Goal: Task Accomplishment & Management: Manage account settings

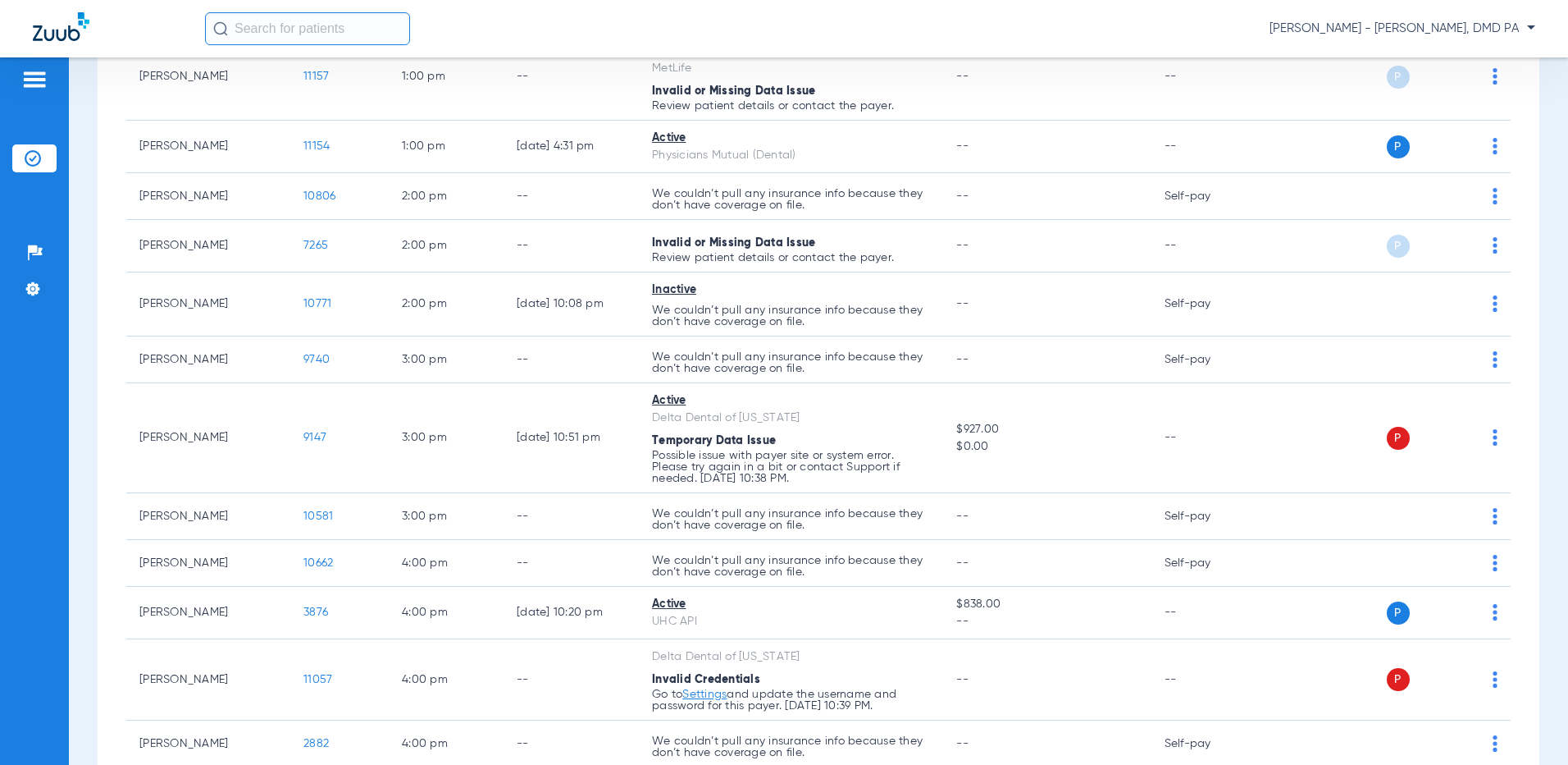
scroll to position [1201, 0]
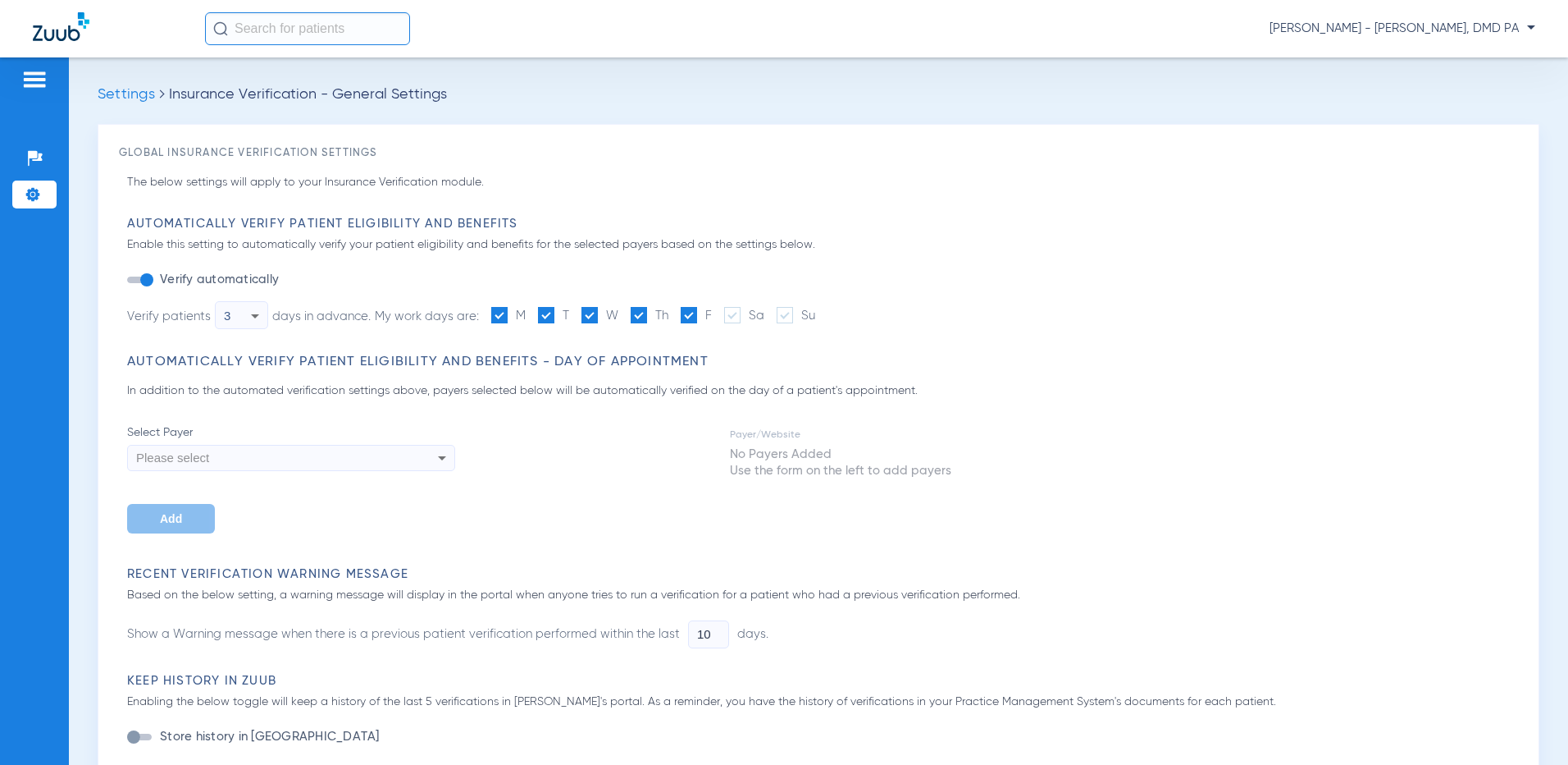
type input "4"
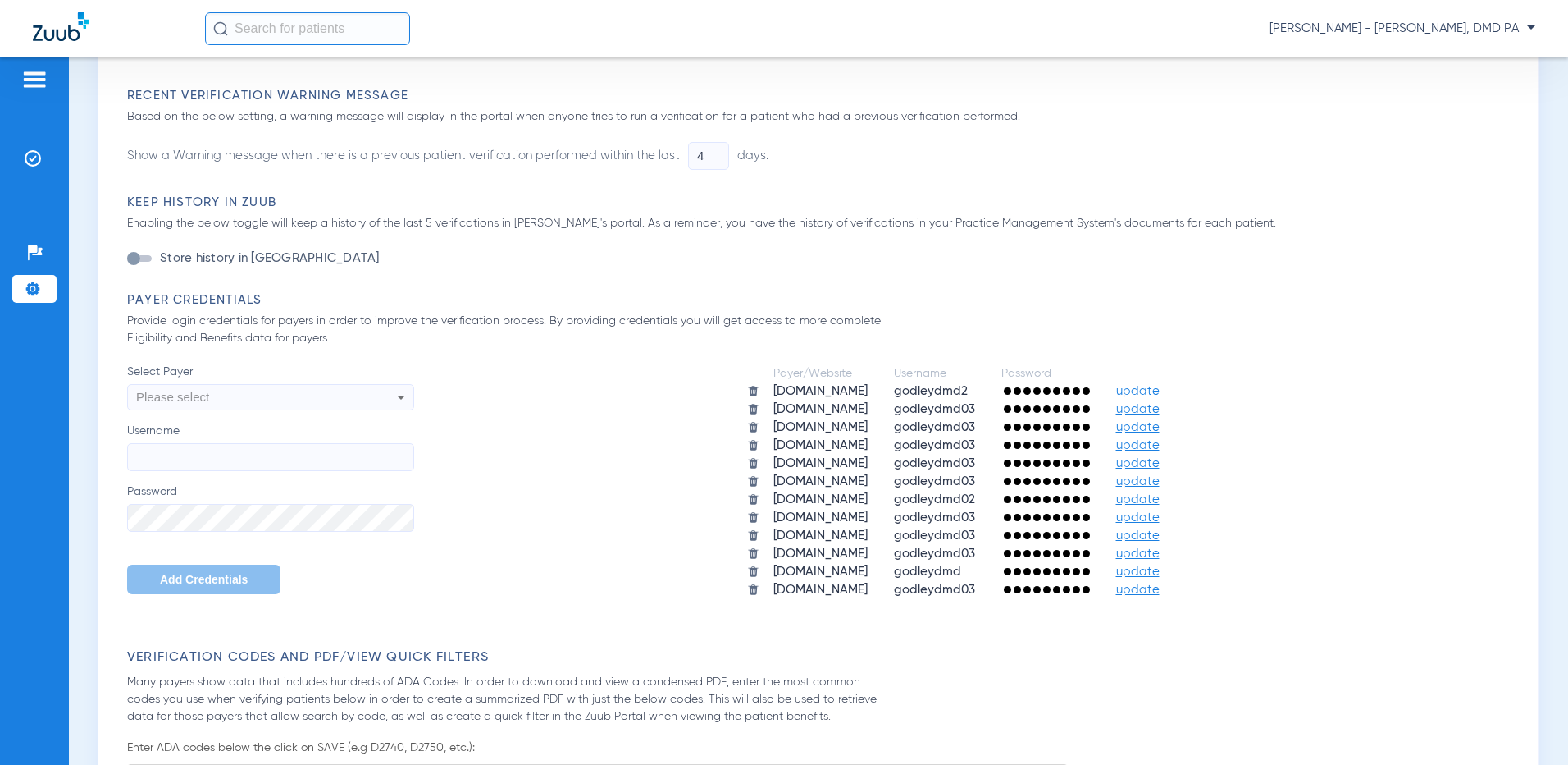
scroll to position [657, 0]
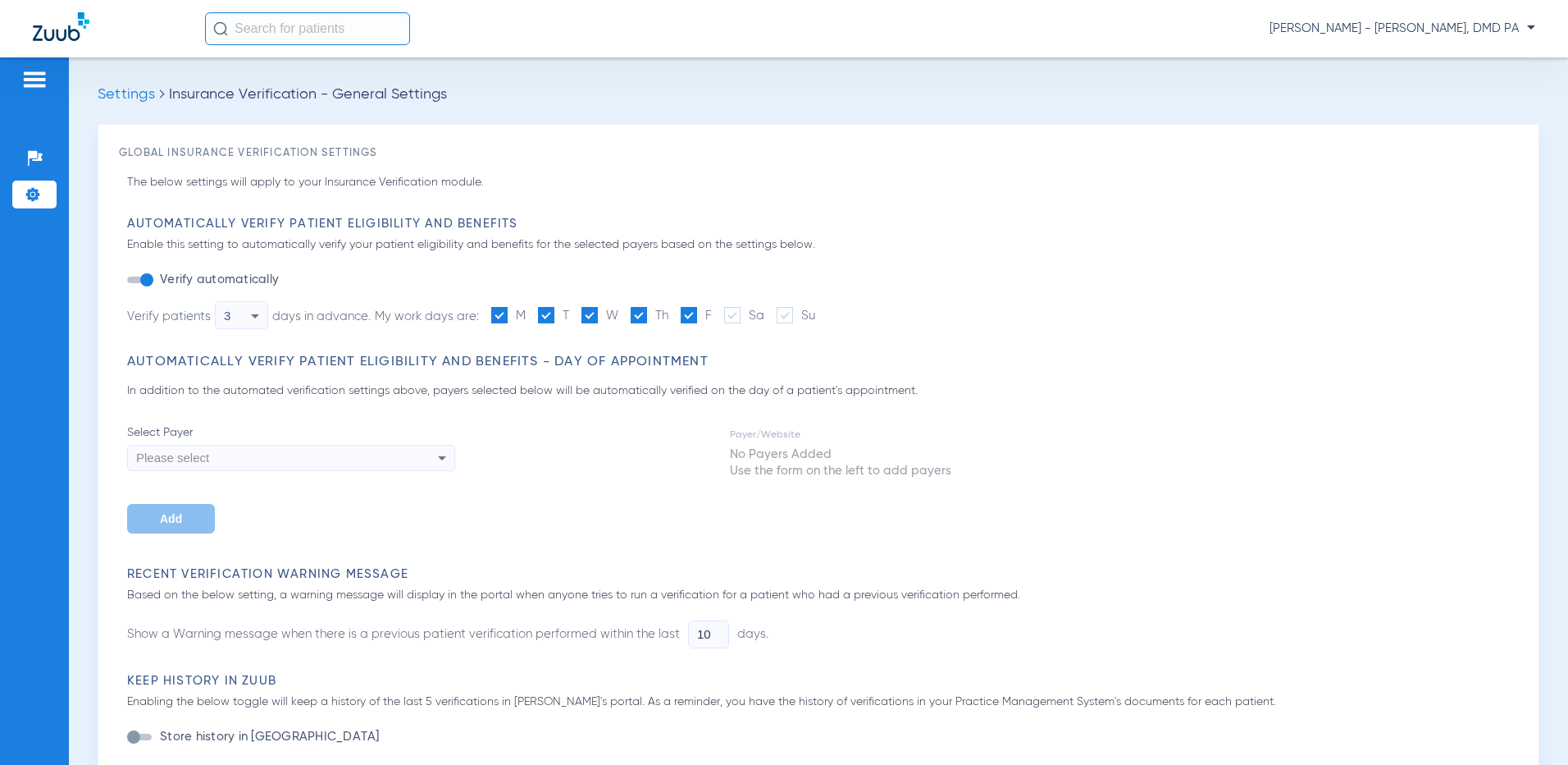
type input "4"
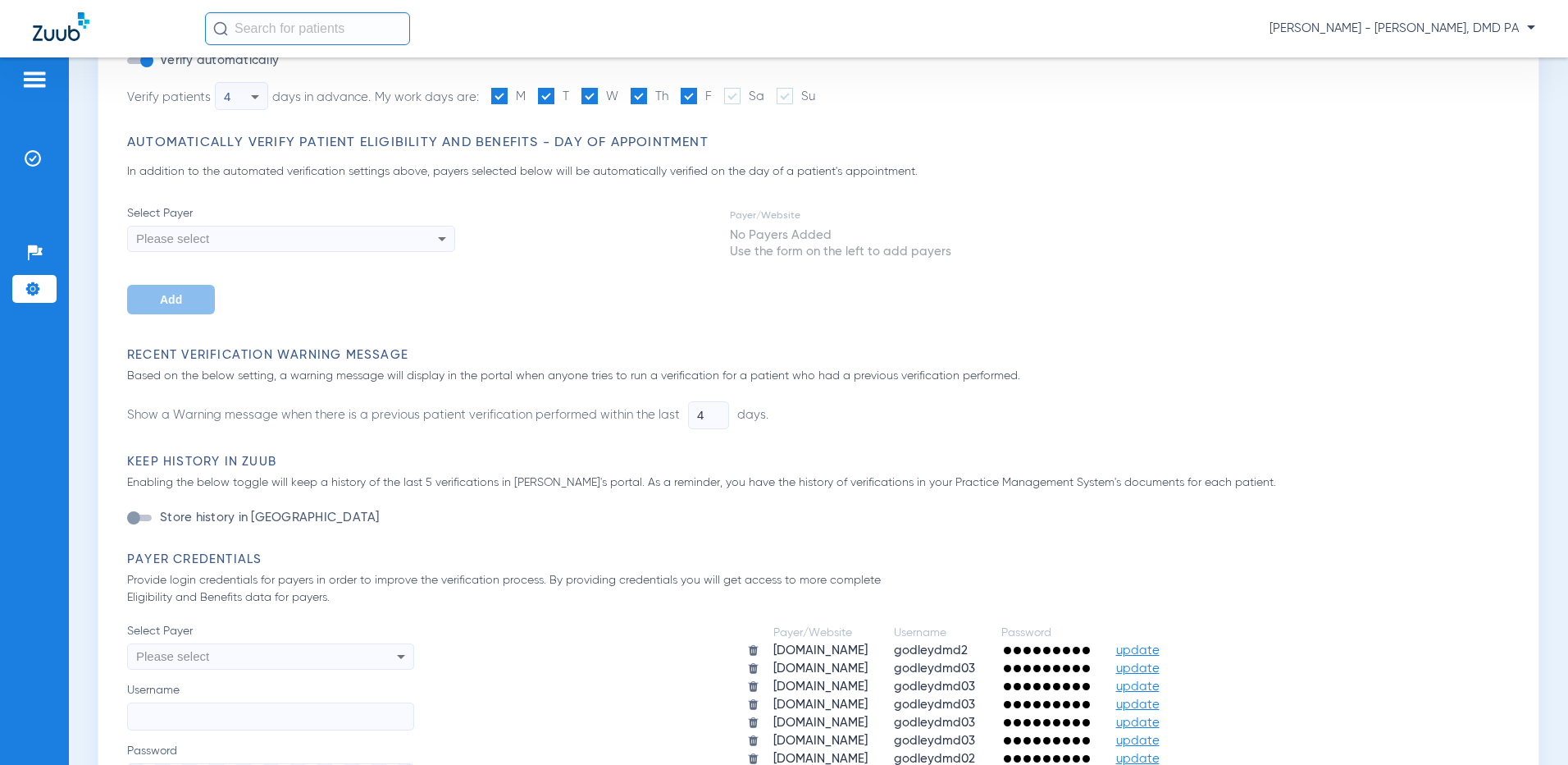
scroll to position [328, 0]
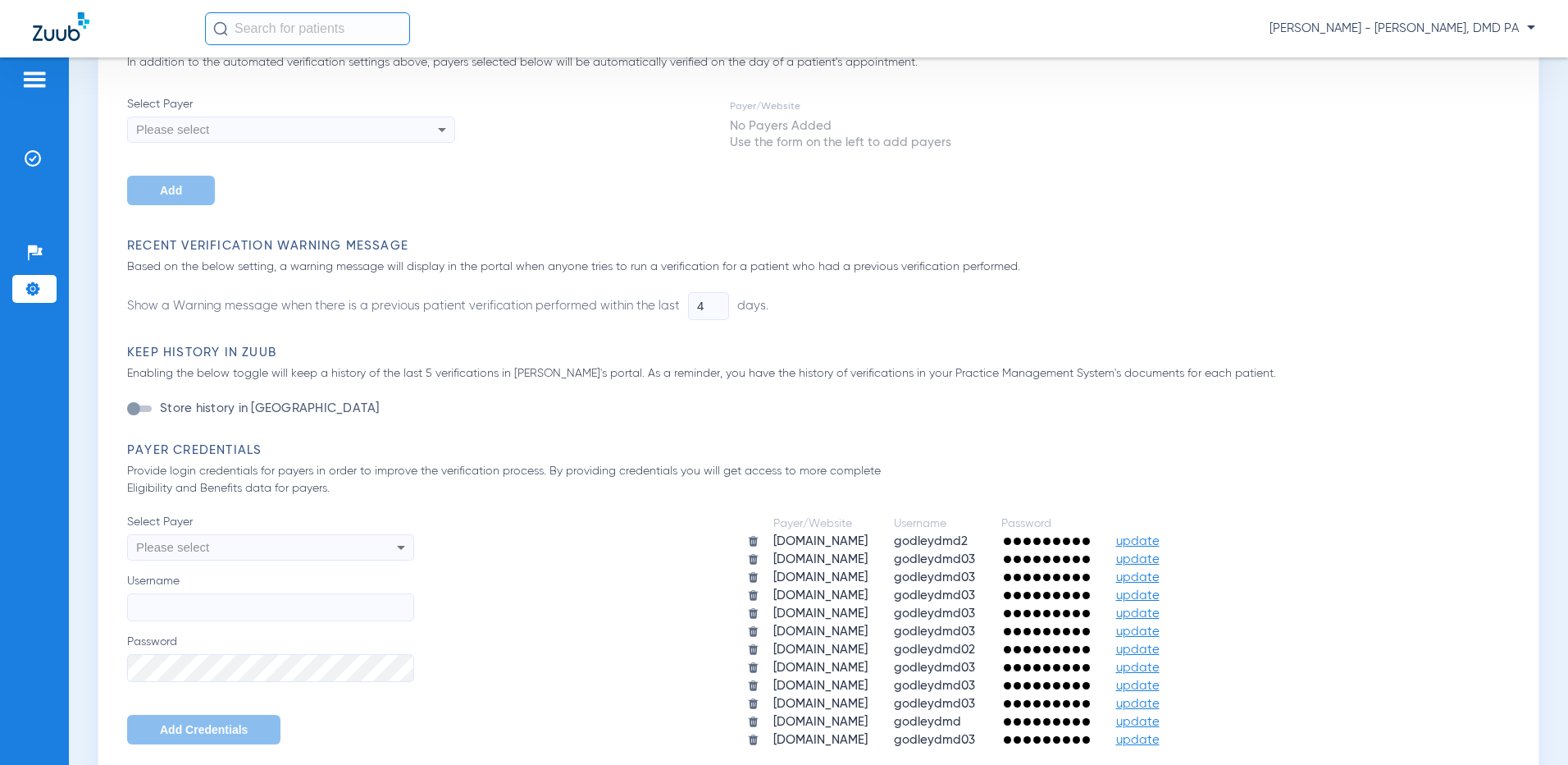
click at [1149, 539] on span "update" at bounding box center [1137, 541] width 44 height 12
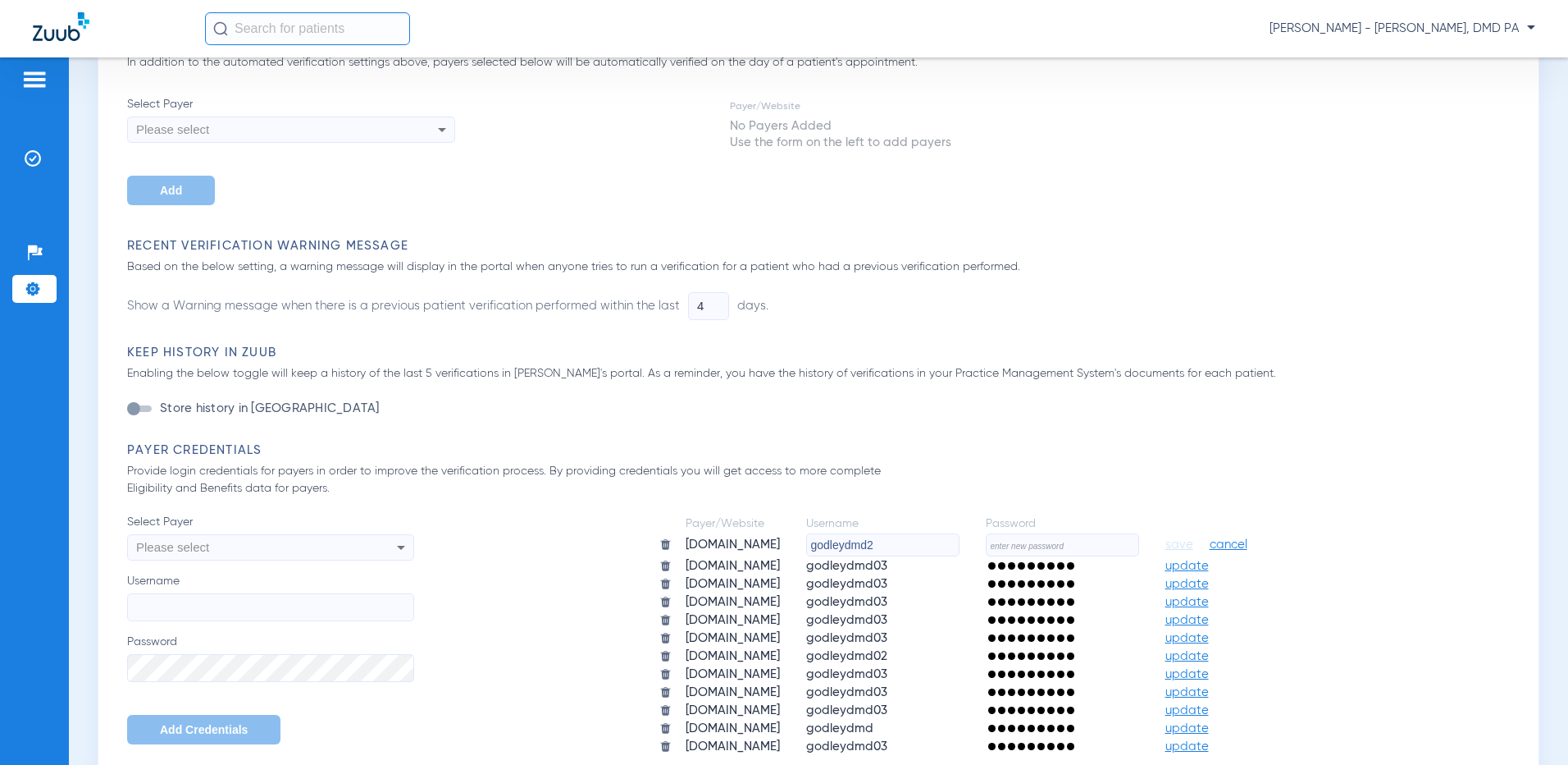
click at [1247, 541] on span "cancel" at bounding box center [1228, 545] width 38 height 17
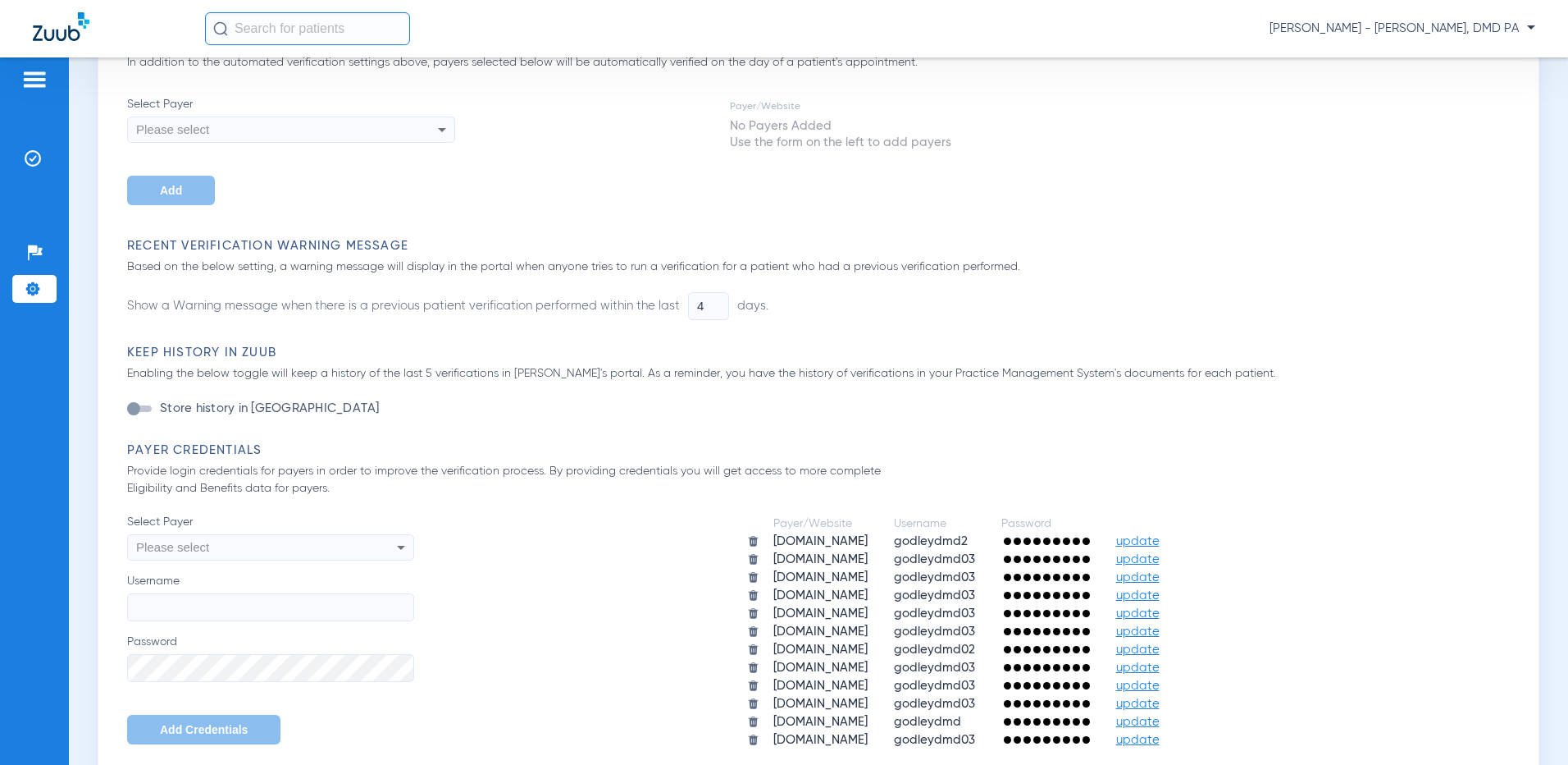
click at [1058, 537] on div at bounding box center [1045, 542] width 89 height 17
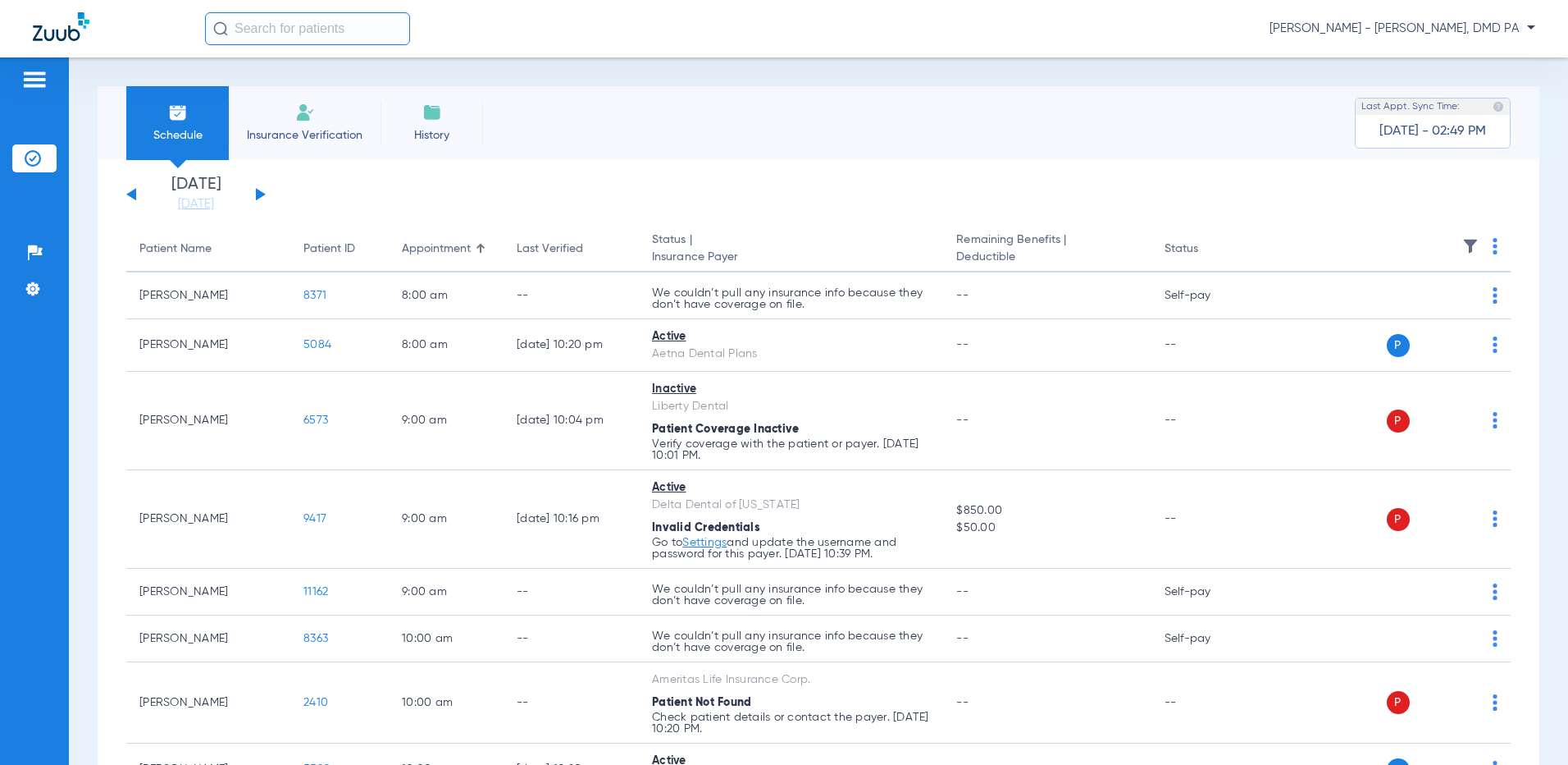
scroll to position [1201, 0]
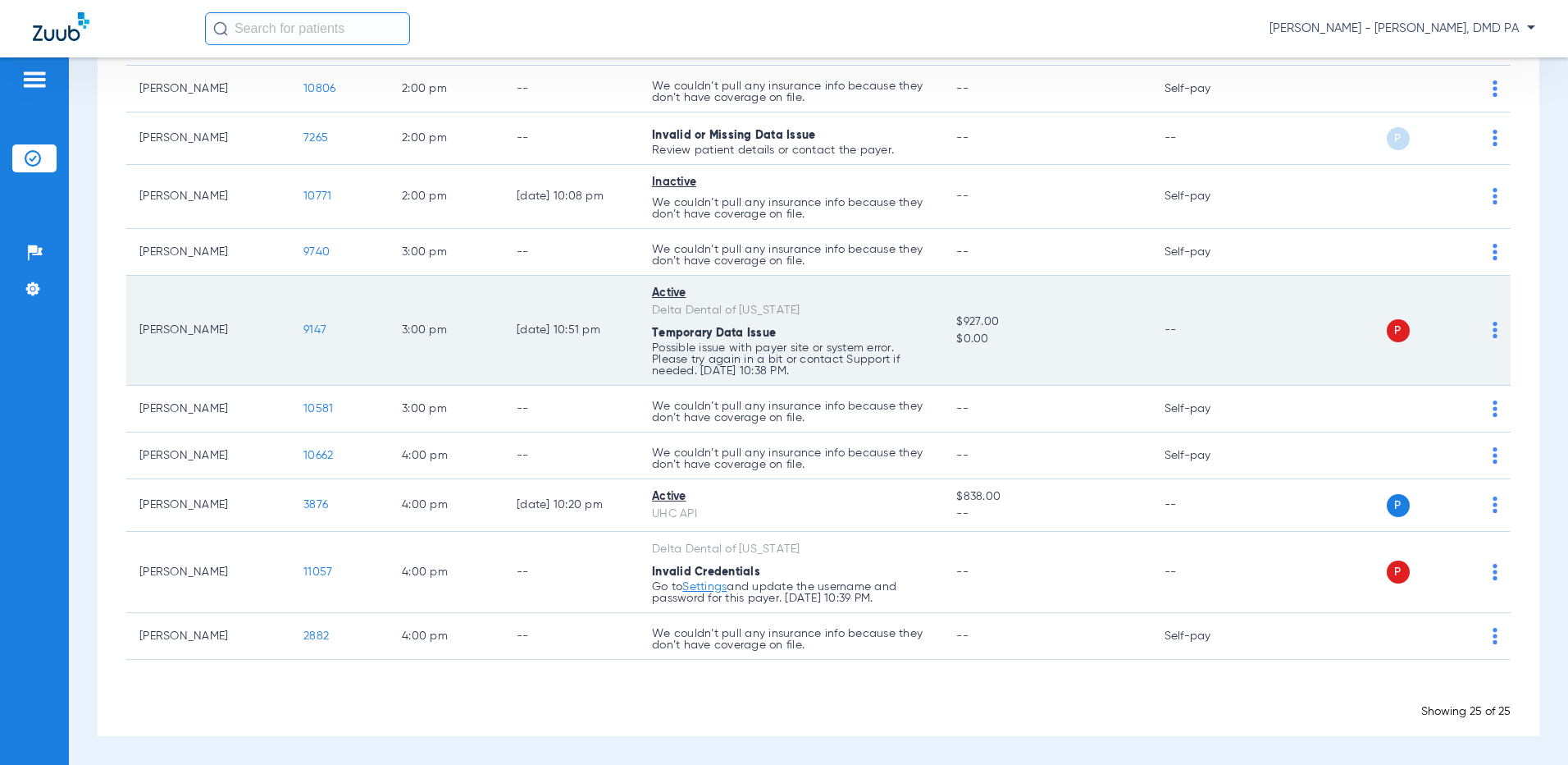
click at [1386, 338] on span "P" at bounding box center [1397, 330] width 23 height 23
click at [1387, 332] on span "P" at bounding box center [1397, 330] width 23 height 23
click at [1493, 330] on td "P S" at bounding box center [1386, 330] width 248 height 110
click at [1478, 328] on div "P S" at bounding box center [1380, 330] width 235 height 23
click at [1490, 321] on td "P S" at bounding box center [1386, 330] width 248 height 110
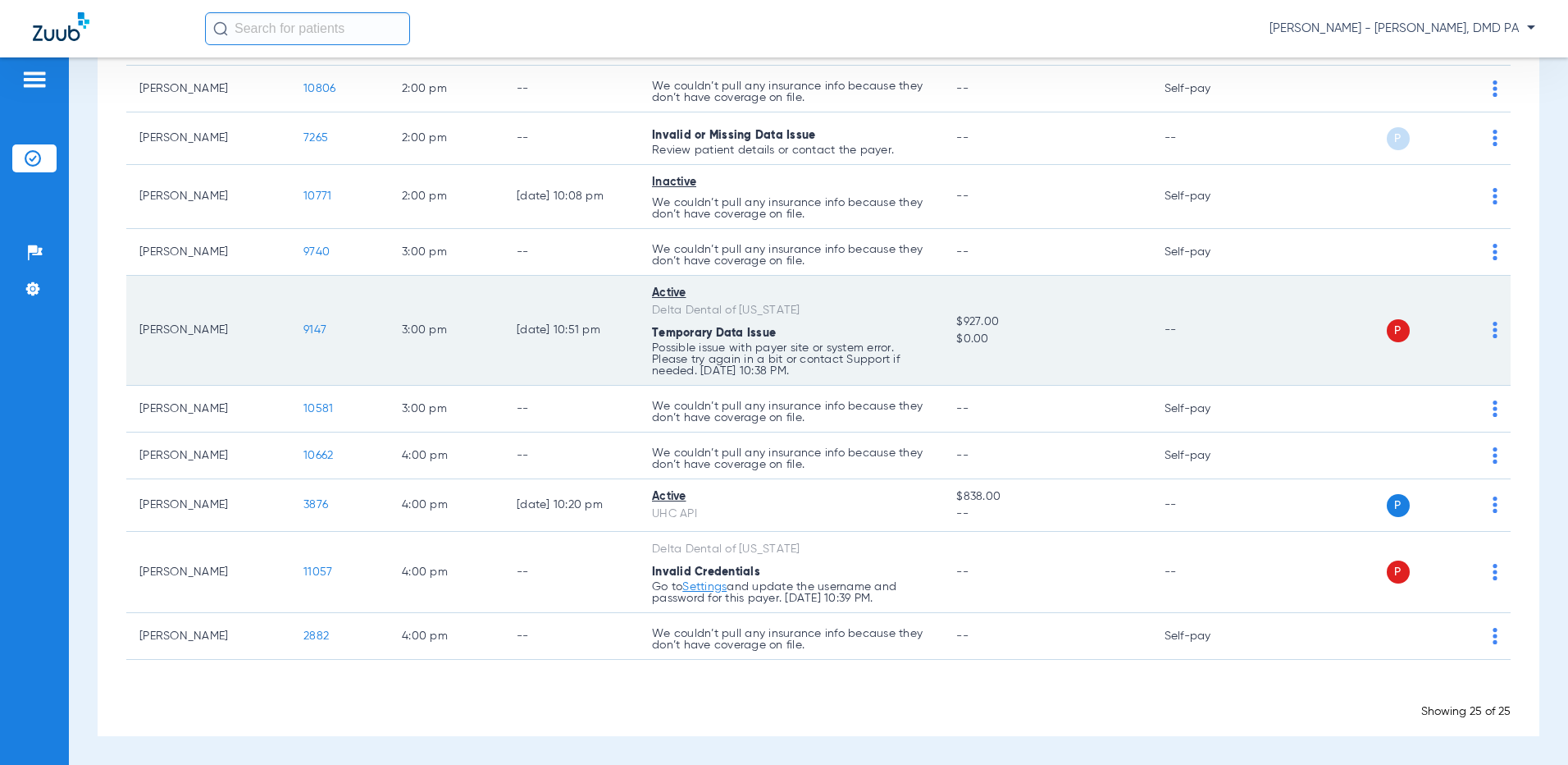
click at [1486, 331] on td "P S" at bounding box center [1386, 330] width 248 height 110
click at [1486, 332] on td "P S" at bounding box center [1386, 330] width 248 height 110
click at [1492, 332] on img at bounding box center [1494, 330] width 5 height 17
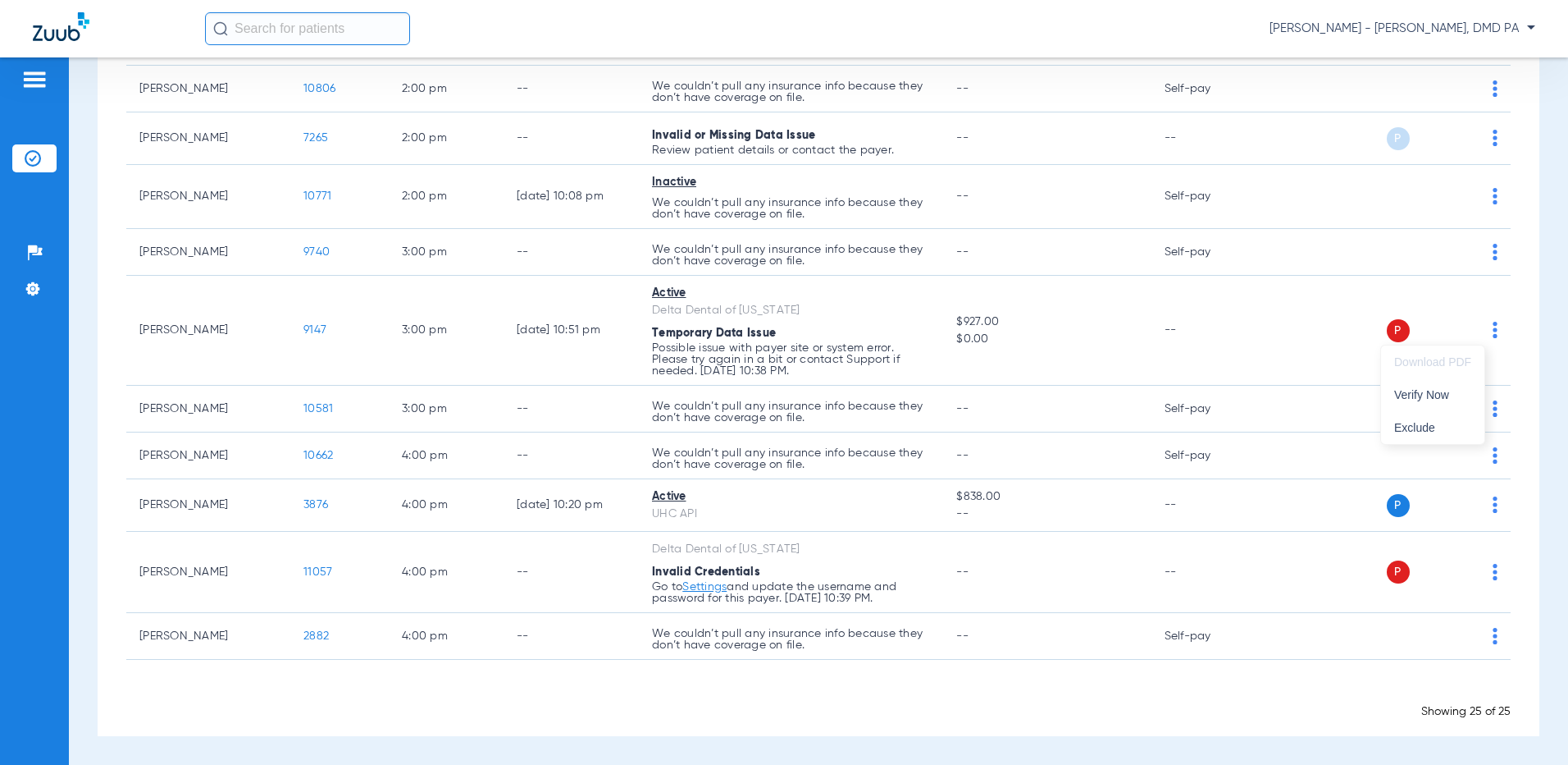
click at [1094, 357] on div at bounding box center [784, 382] width 1568 height 765
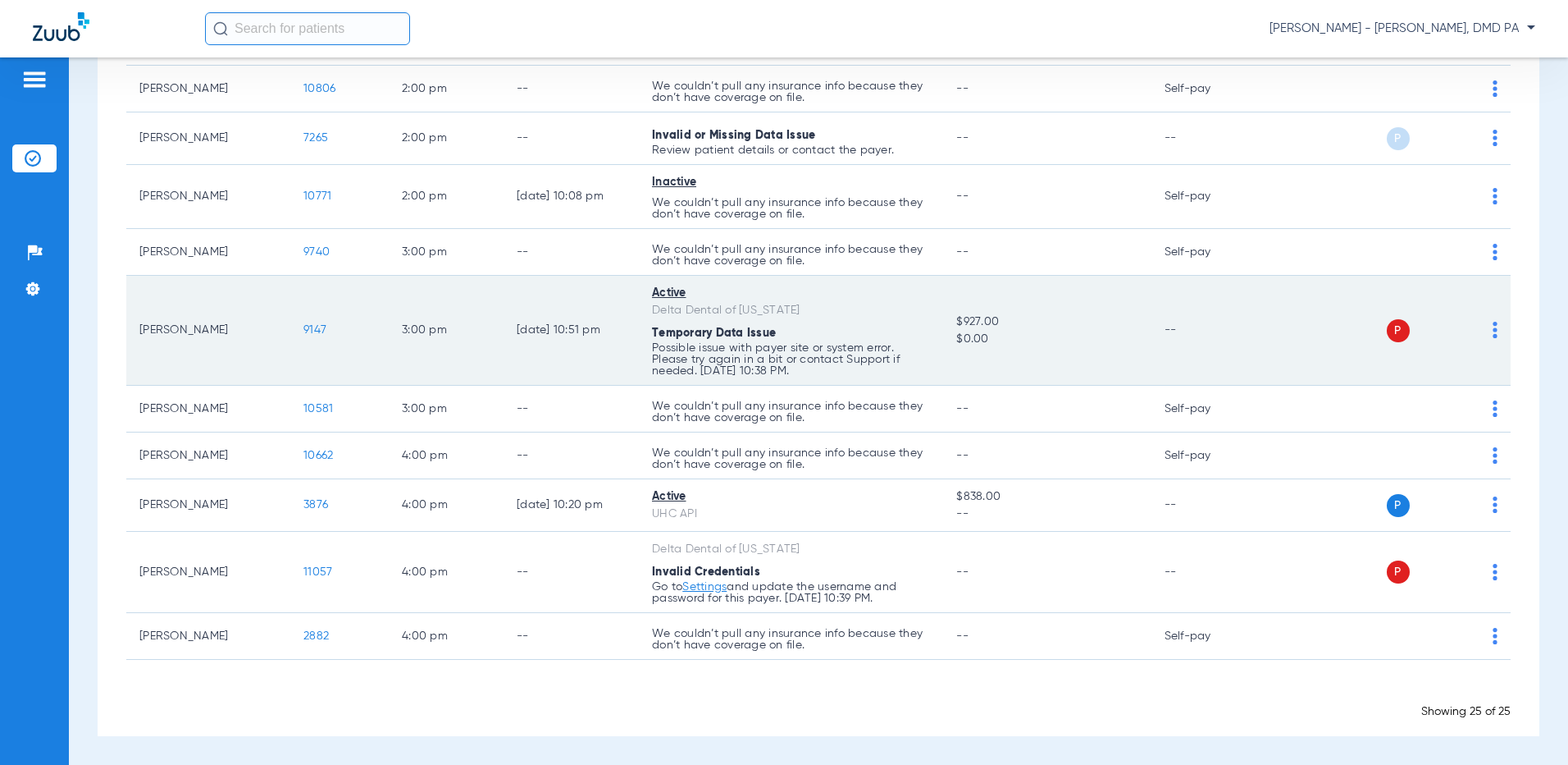
click at [1492, 324] on img at bounding box center [1494, 330] width 5 height 17
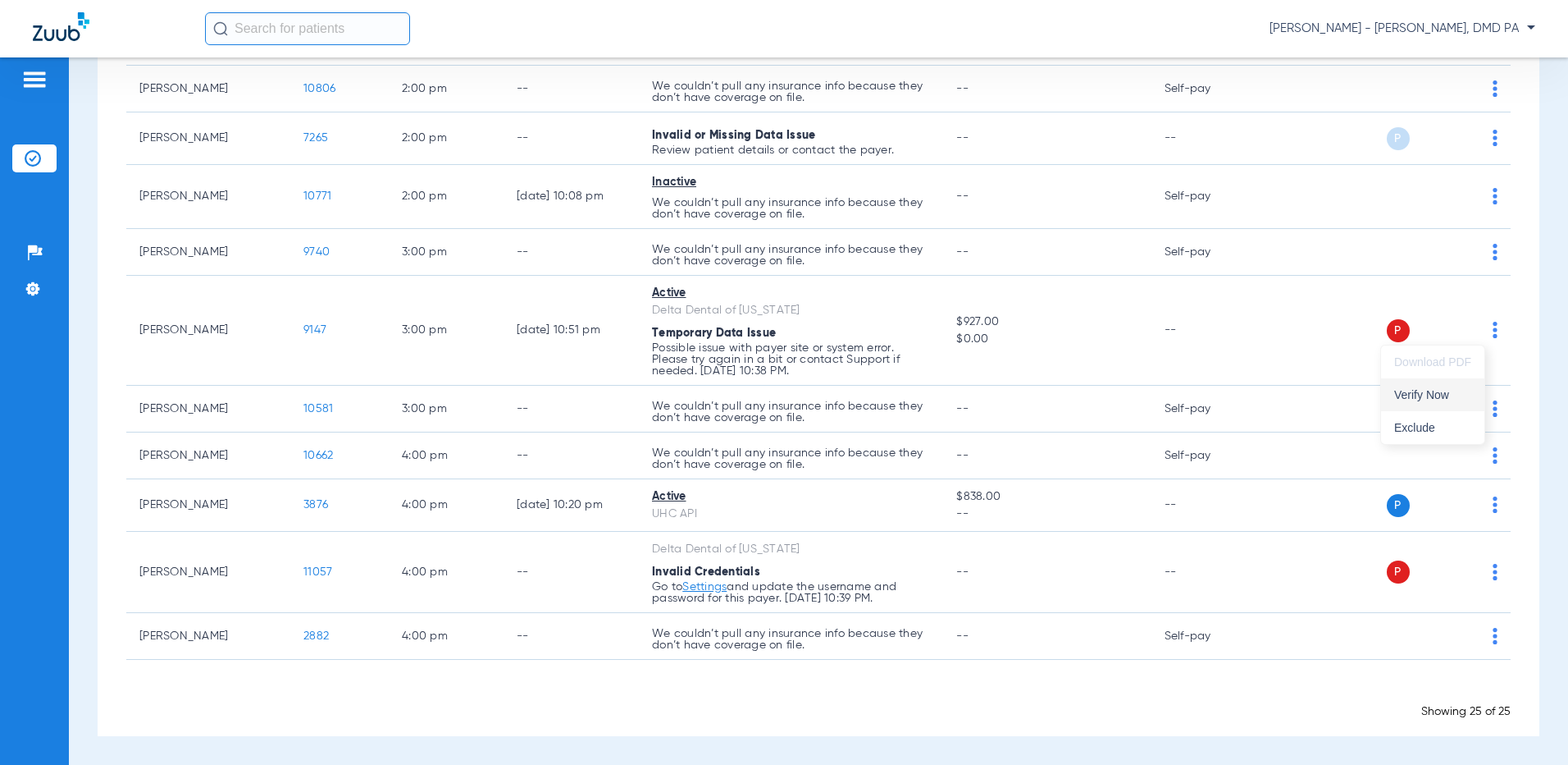
click at [1451, 395] on span "Verify Now" at bounding box center [1432, 394] width 77 height 11
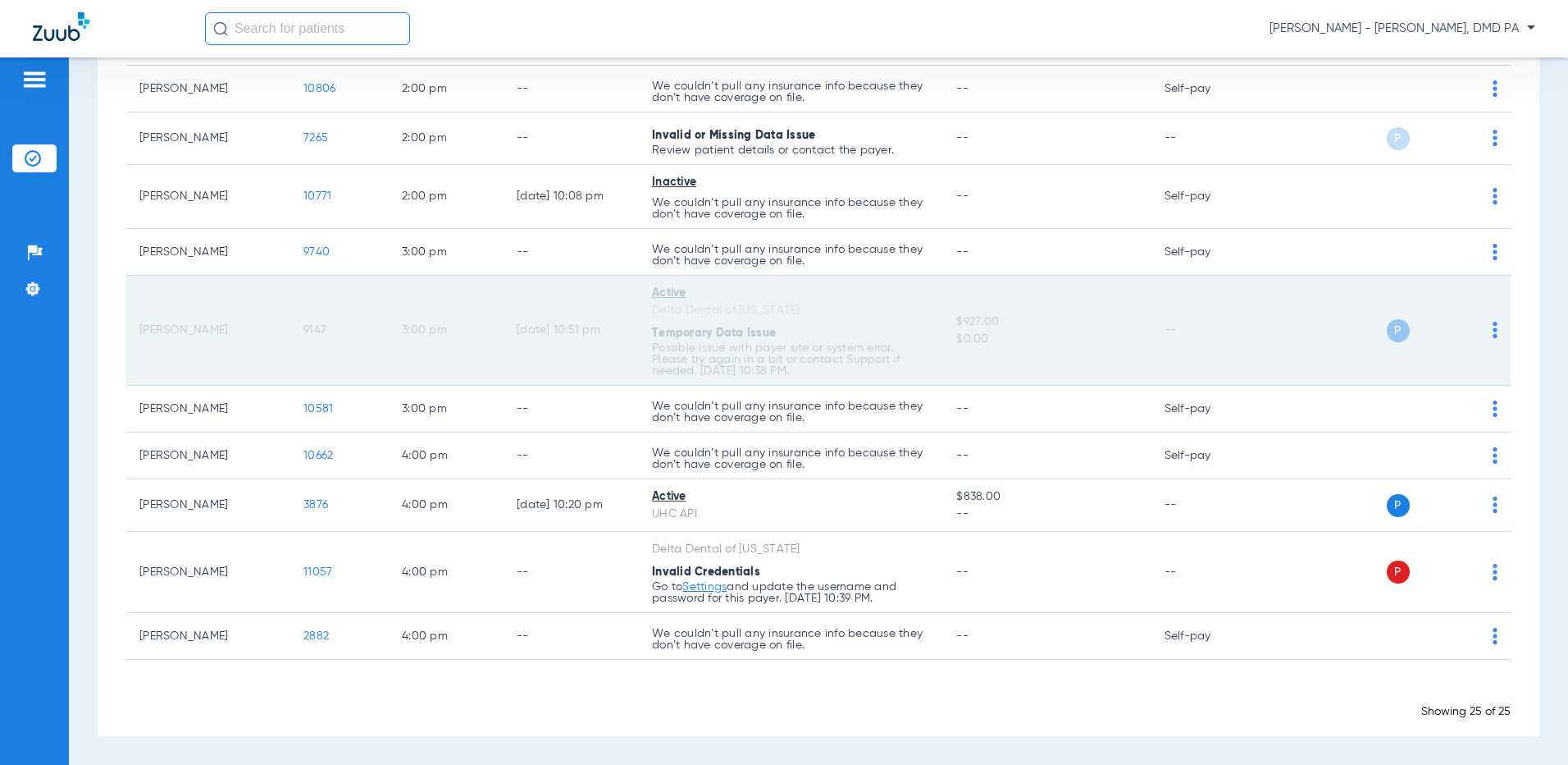
click at [1161, 368] on td "--" at bounding box center [1206, 330] width 110 height 110
click at [1386, 331] on span "P" at bounding box center [1397, 330] width 23 height 23
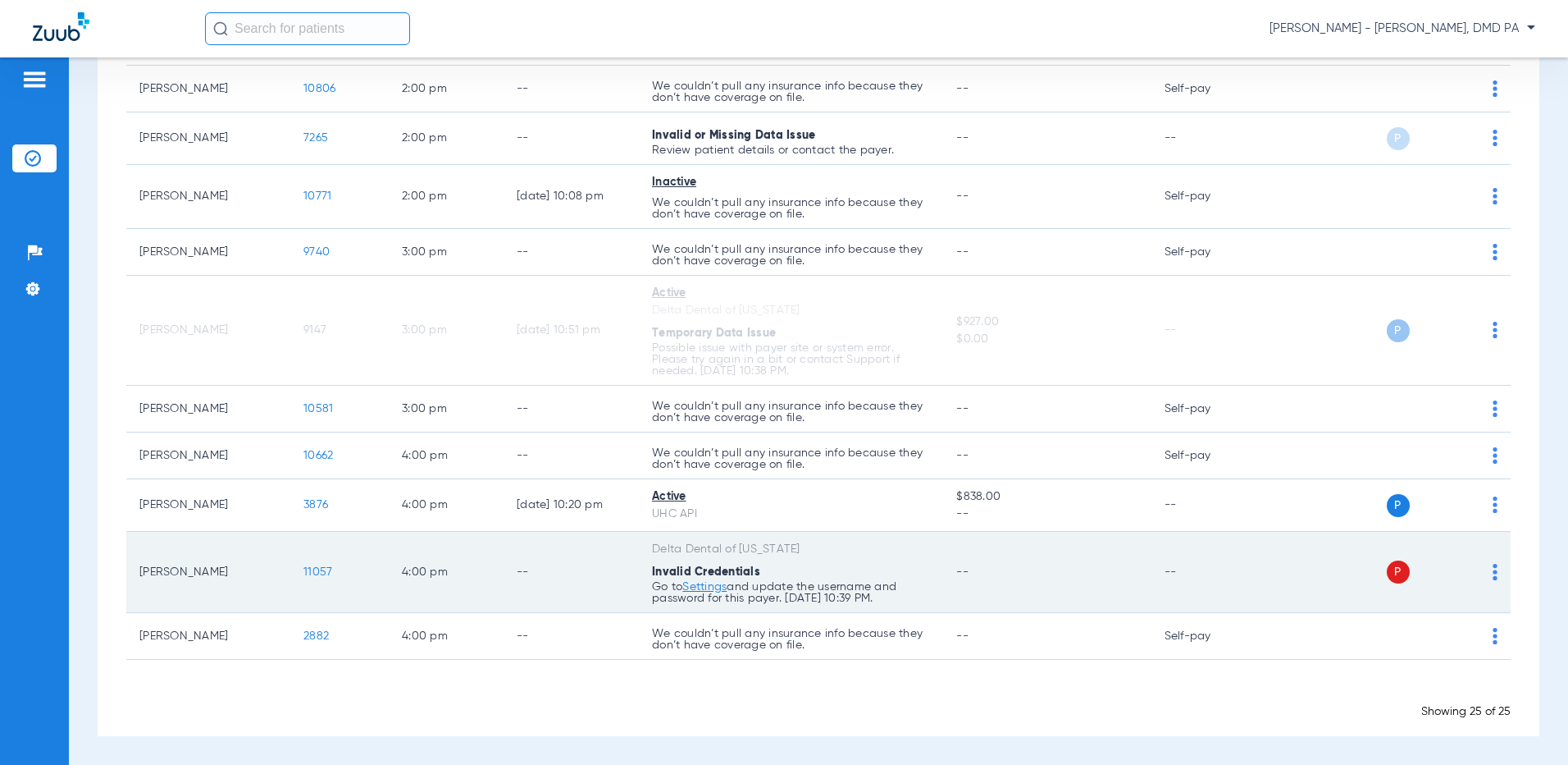
click at [1394, 575] on span "P" at bounding box center [1397, 571] width 23 height 23
click at [1391, 569] on span "P" at bounding box center [1397, 571] width 23 height 23
click at [1386, 575] on span "P" at bounding box center [1397, 571] width 23 height 23
click at [1486, 567] on td "P S" at bounding box center [1386, 572] width 248 height 82
click at [1492, 574] on img at bounding box center [1494, 572] width 5 height 17
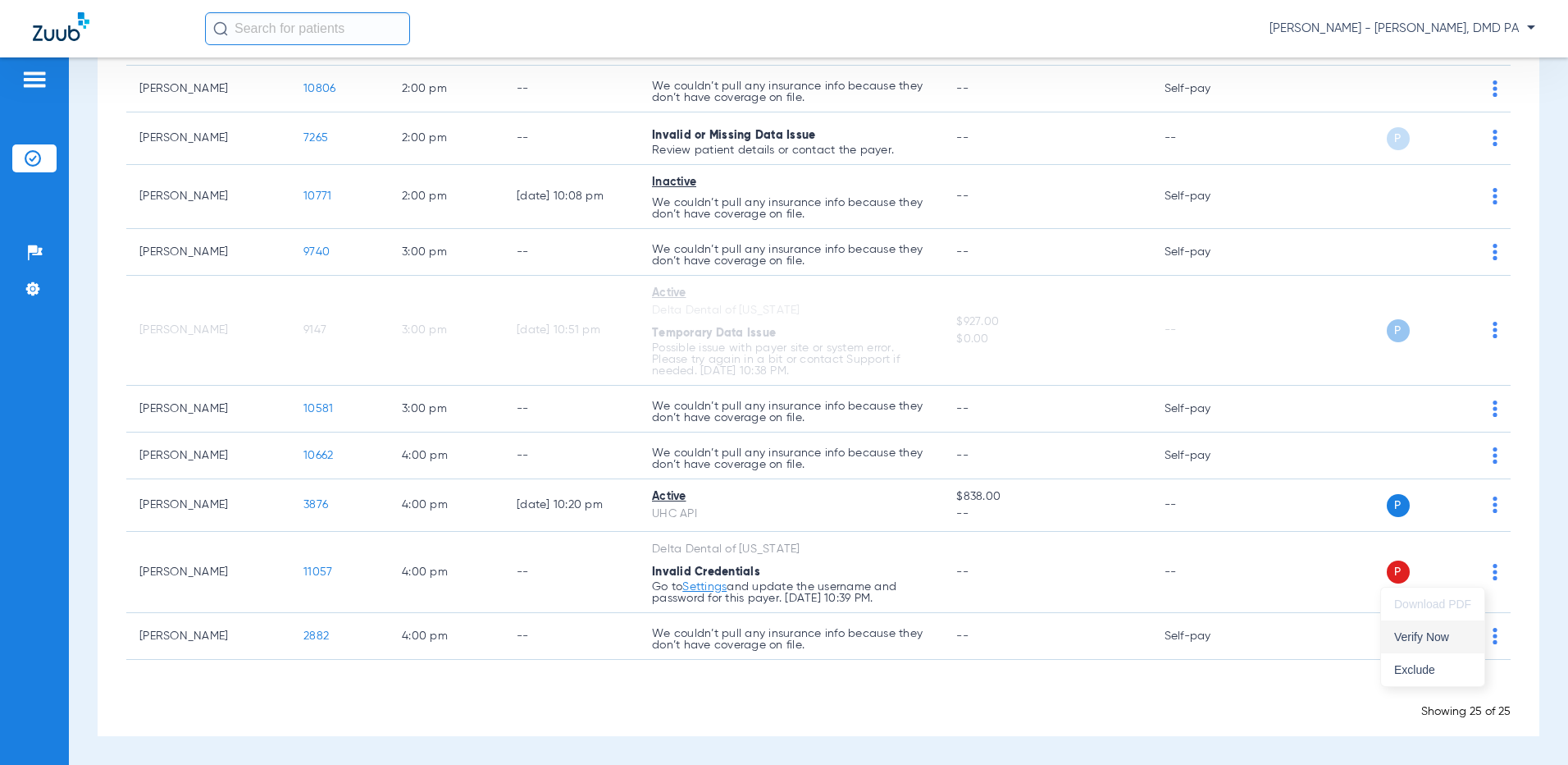
click at [1435, 635] on span "Verify Now" at bounding box center [1432, 636] width 77 height 11
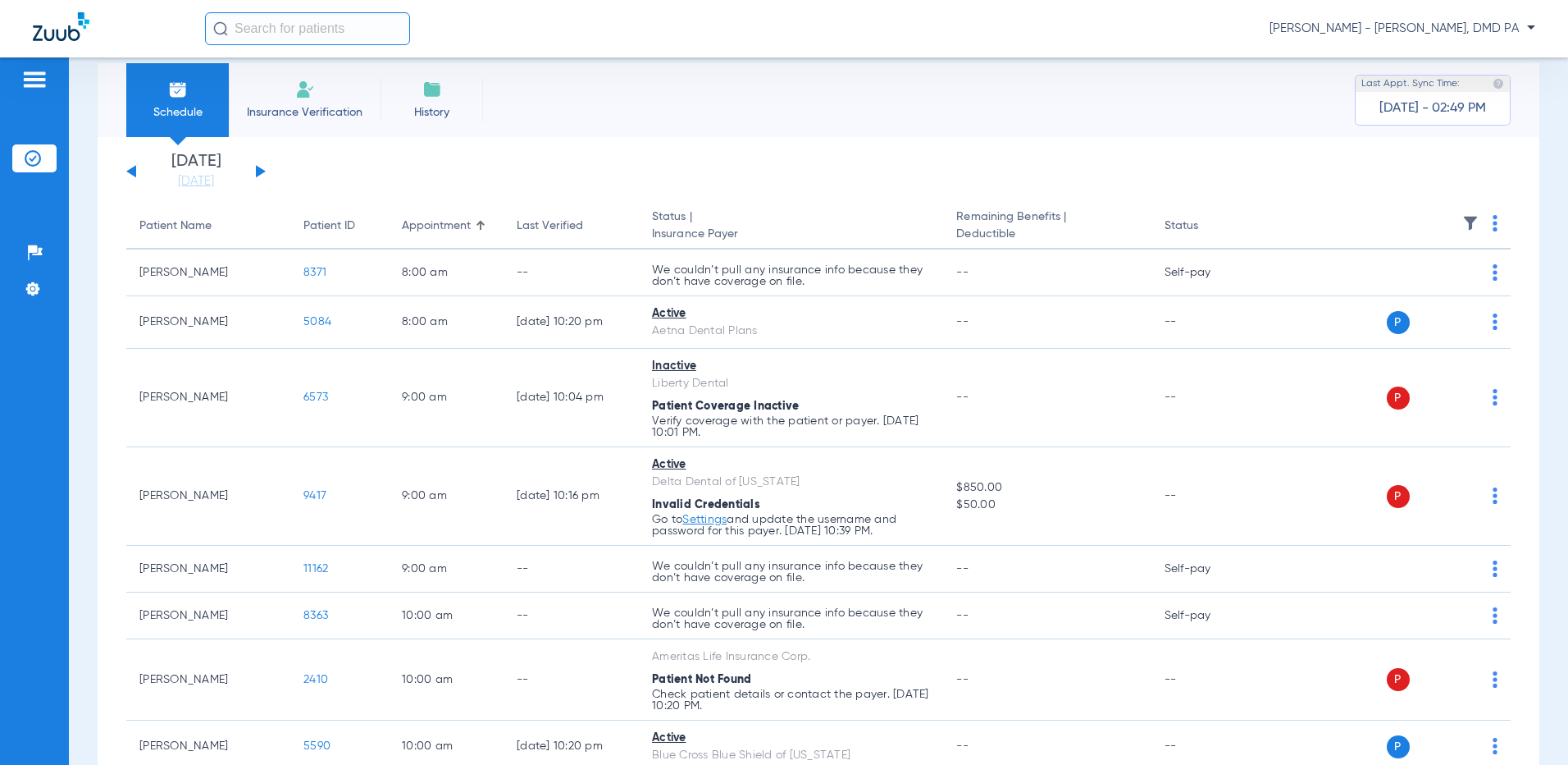
scroll to position [0, 0]
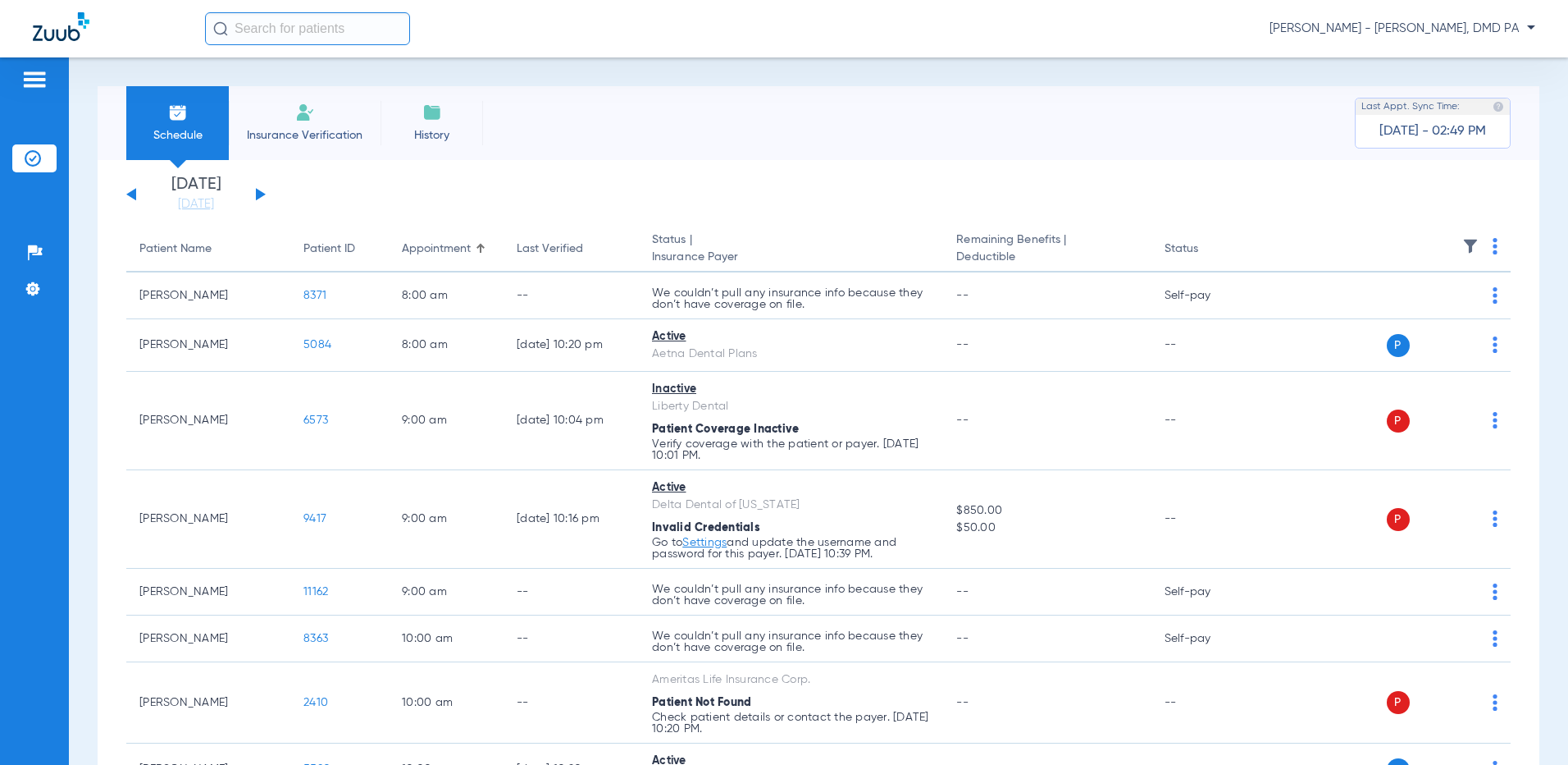
click at [258, 189] on button at bounding box center [260, 194] width 10 height 12
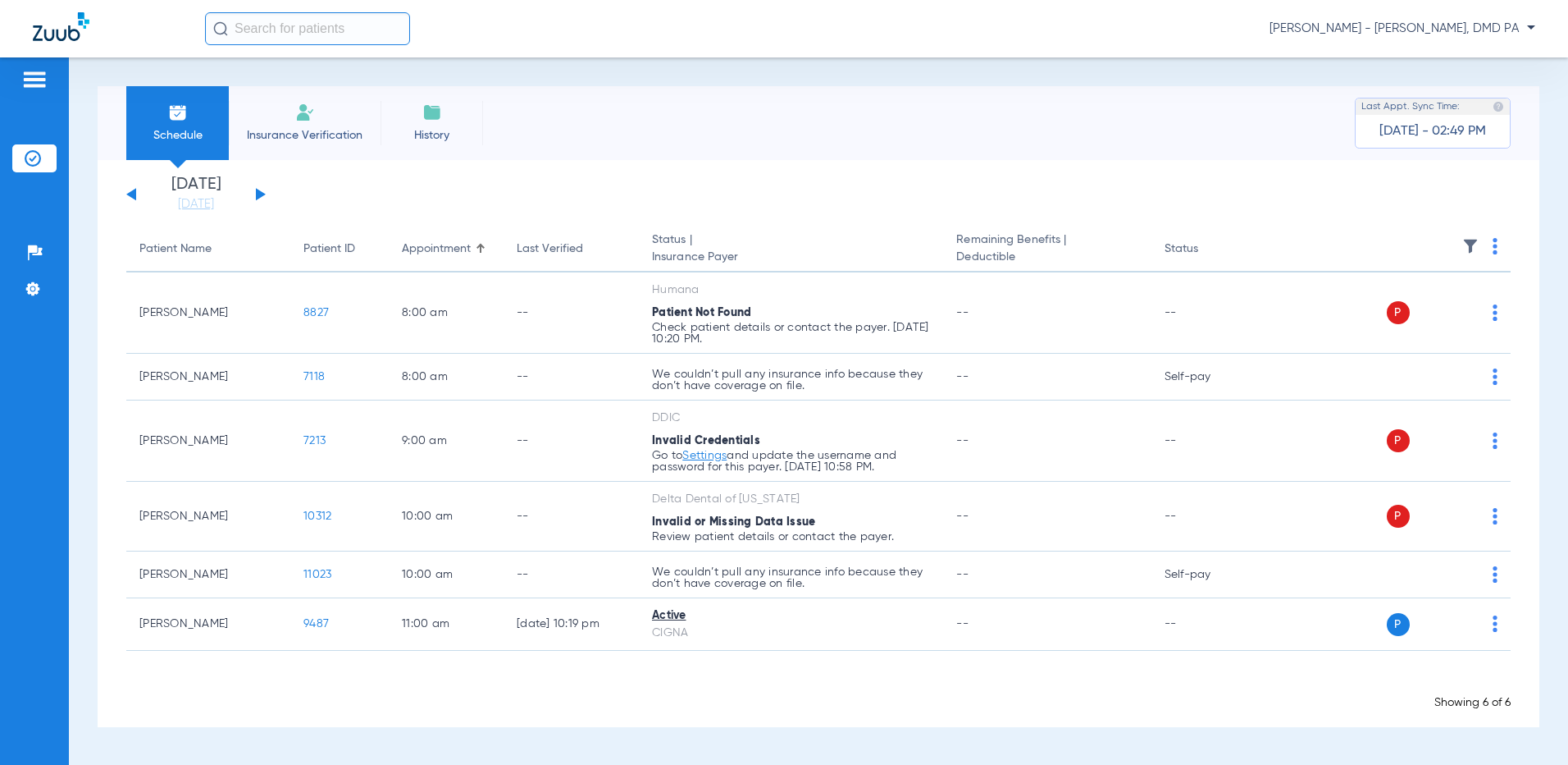
click at [258, 189] on div "Tuesday 06-10-2025 Wednesday 06-11-2025 Thursday 06-12-2025 Friday 06-13-2025 S…" at bounding box center [196, 194] width 139 height 36
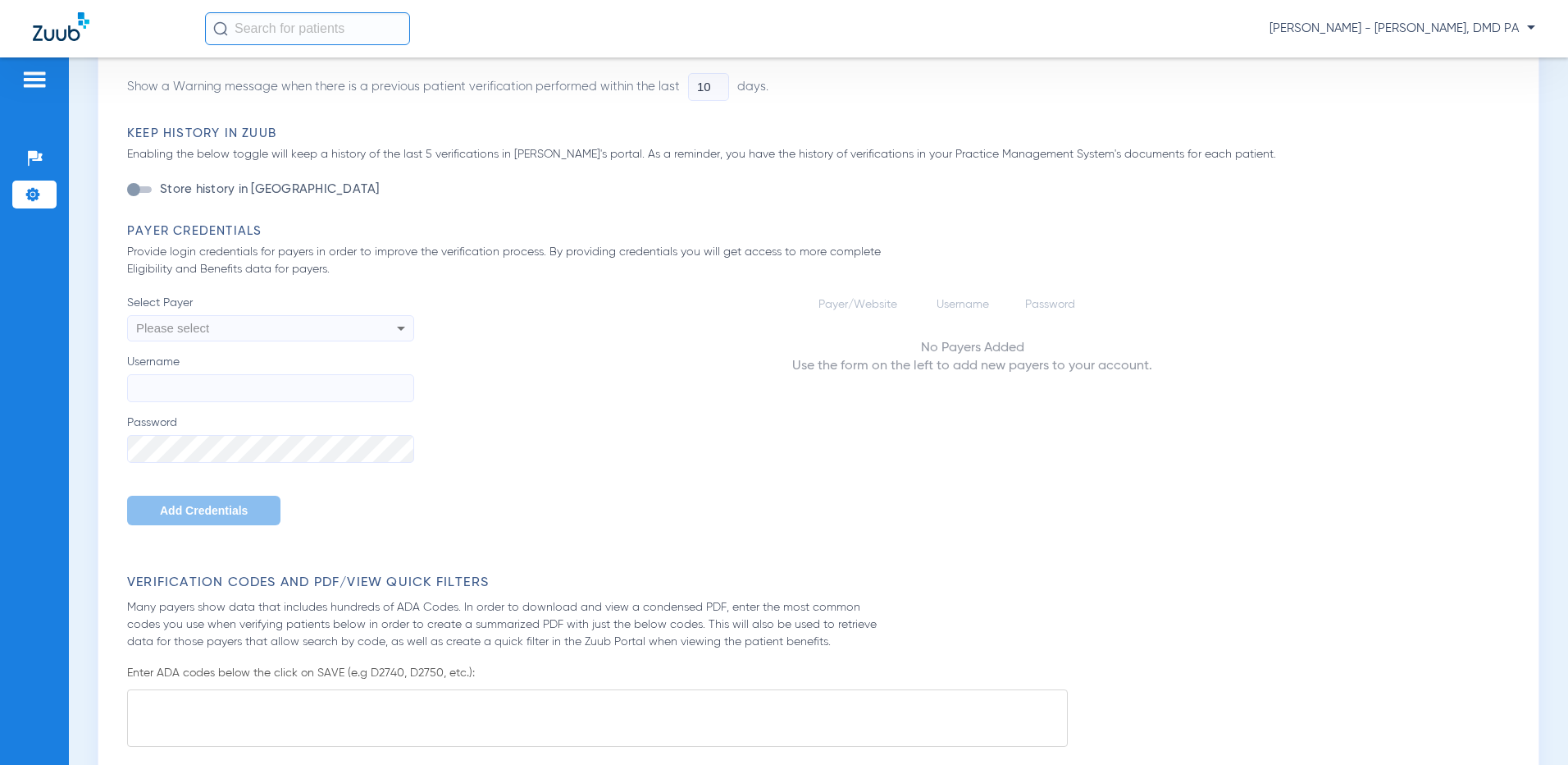
type input "4"
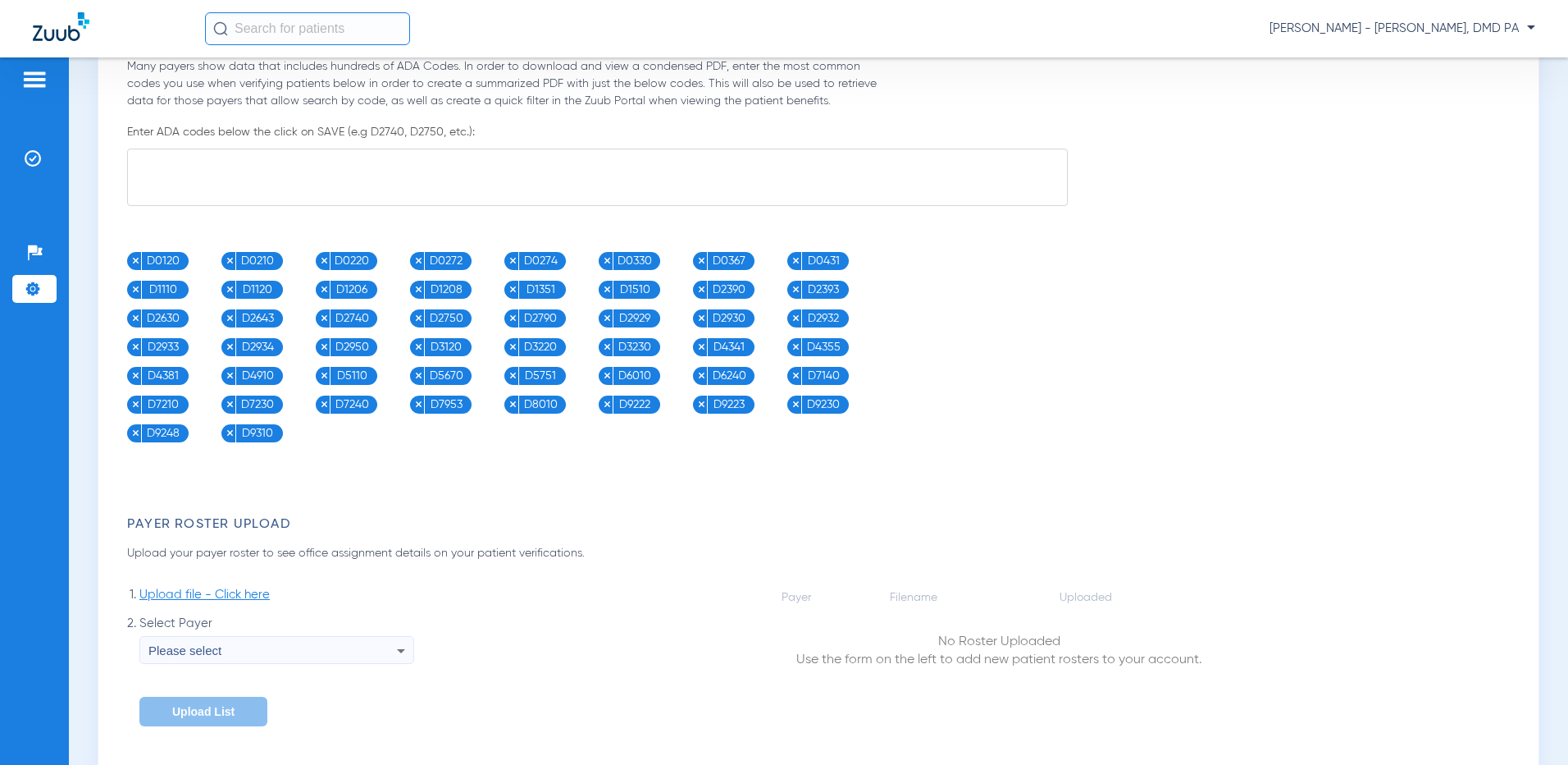
scroll to position [547, 0]
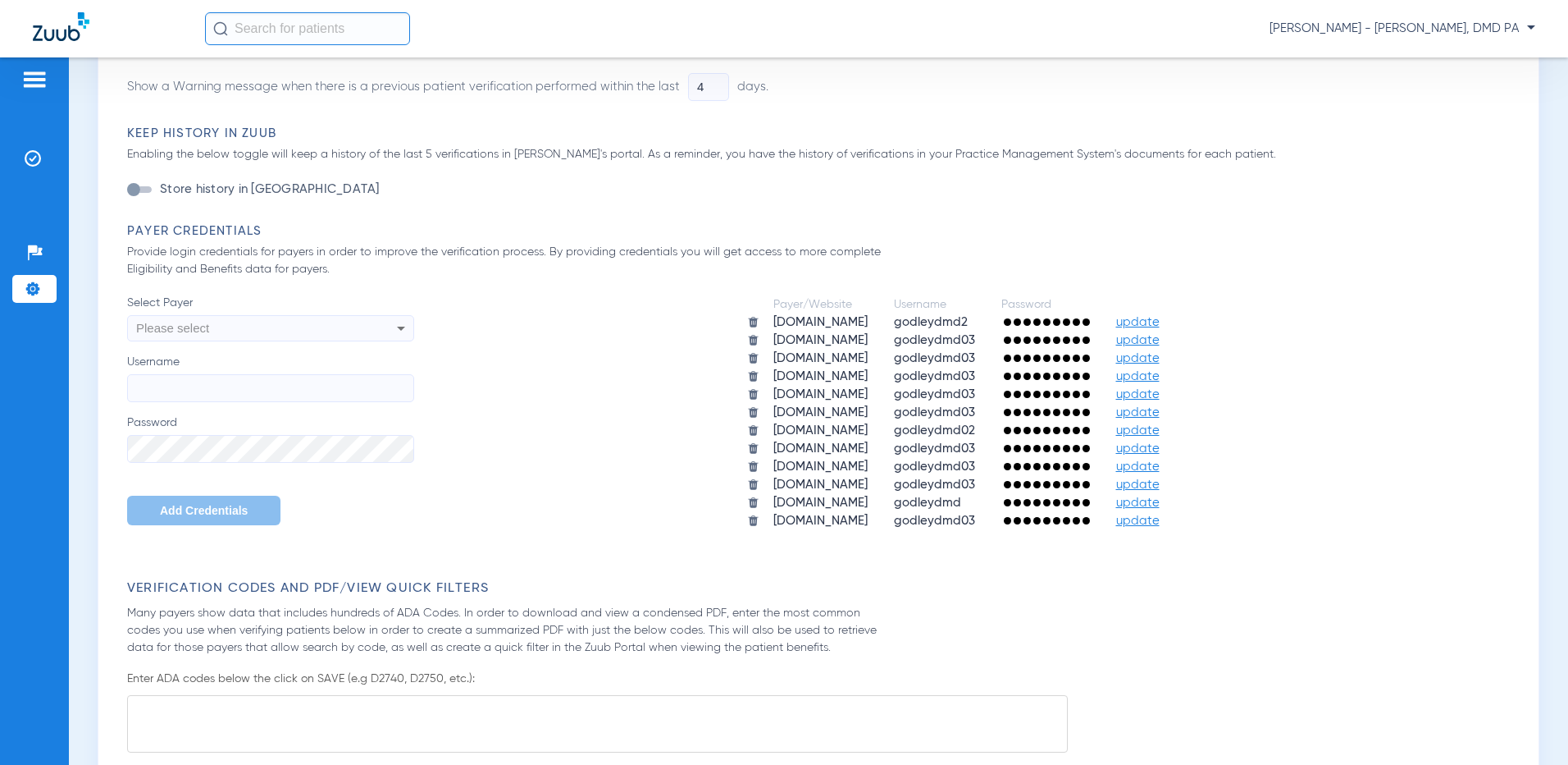
click at [1154, 389] on span "update" at bounding box center [1137, 394] width 44 height 12
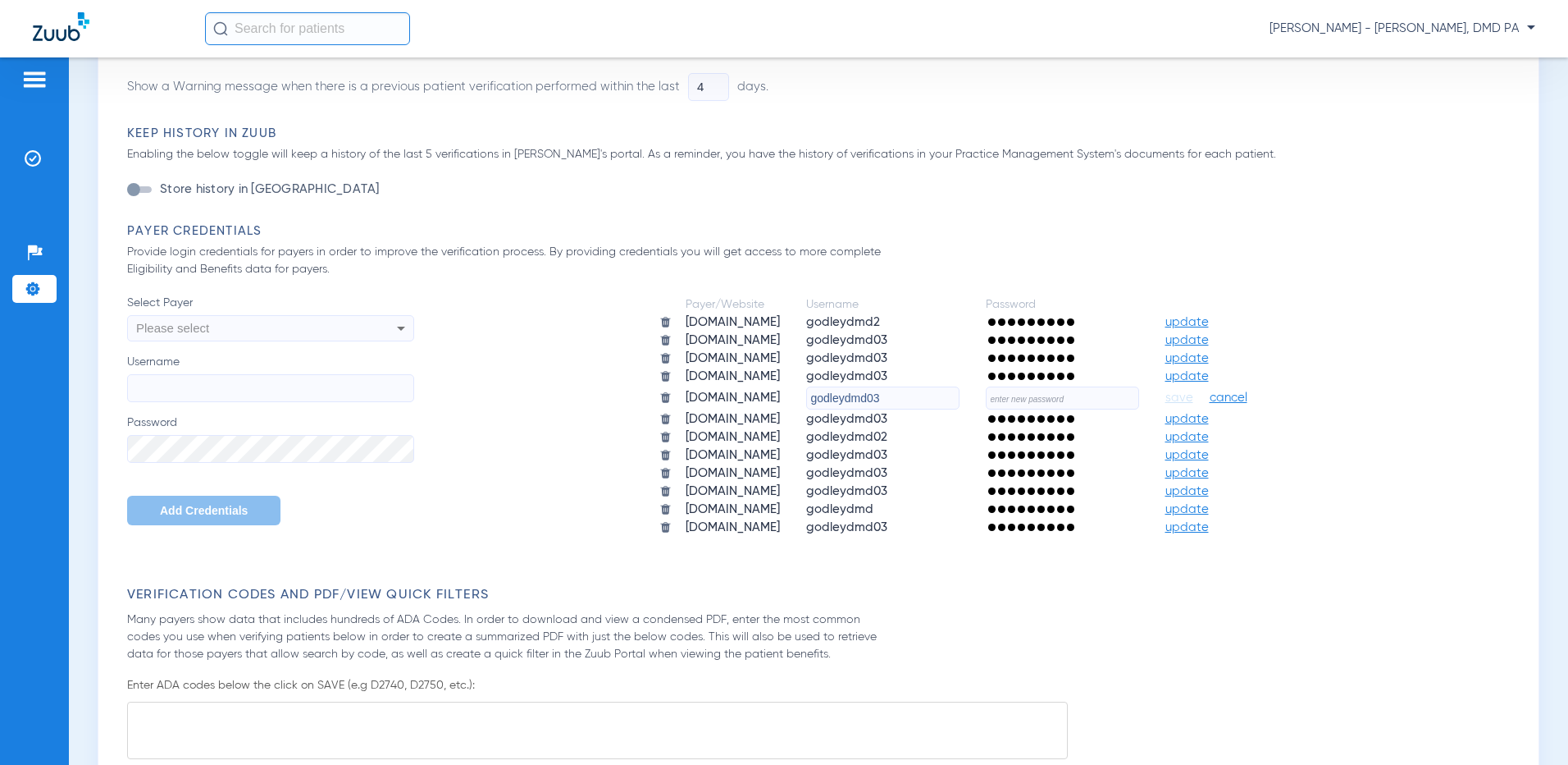
drag, startPoint x: 884, startPoint y: 396, endPoint x: 952, endPoint y: 386, distance: 68.7
click at [952, 387] on input "godleydmd03" at bounding box center [882, 398] width 153 height 23
type input "godleydmd"
click at [1031, 389] on input "text" at bounding box center [1062, 398] width 153 height 23
type input "Smiles#01!"
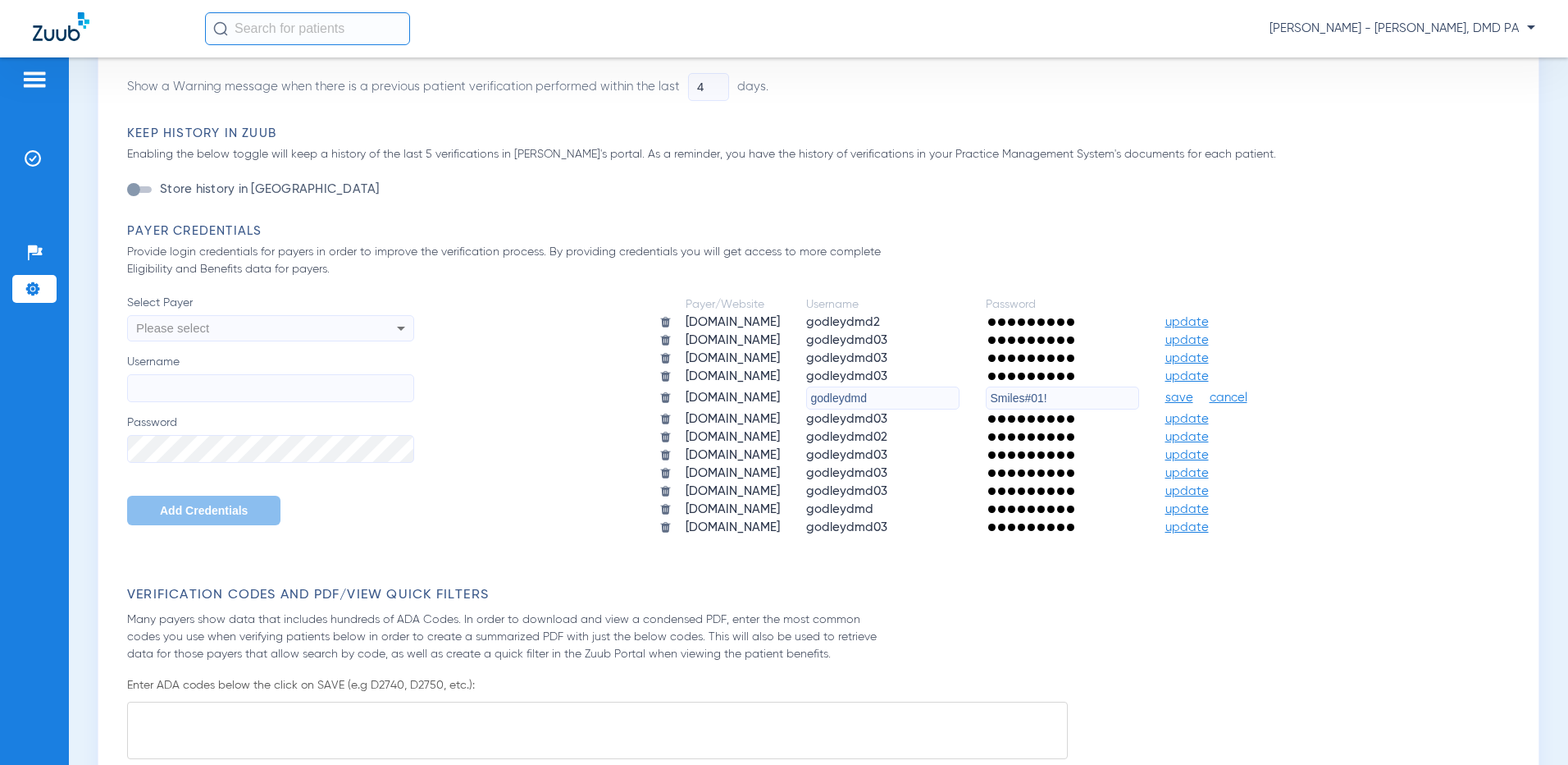
click at [1194, 396] on span "save" at bounding box center [1179, 398] width 28 height 15
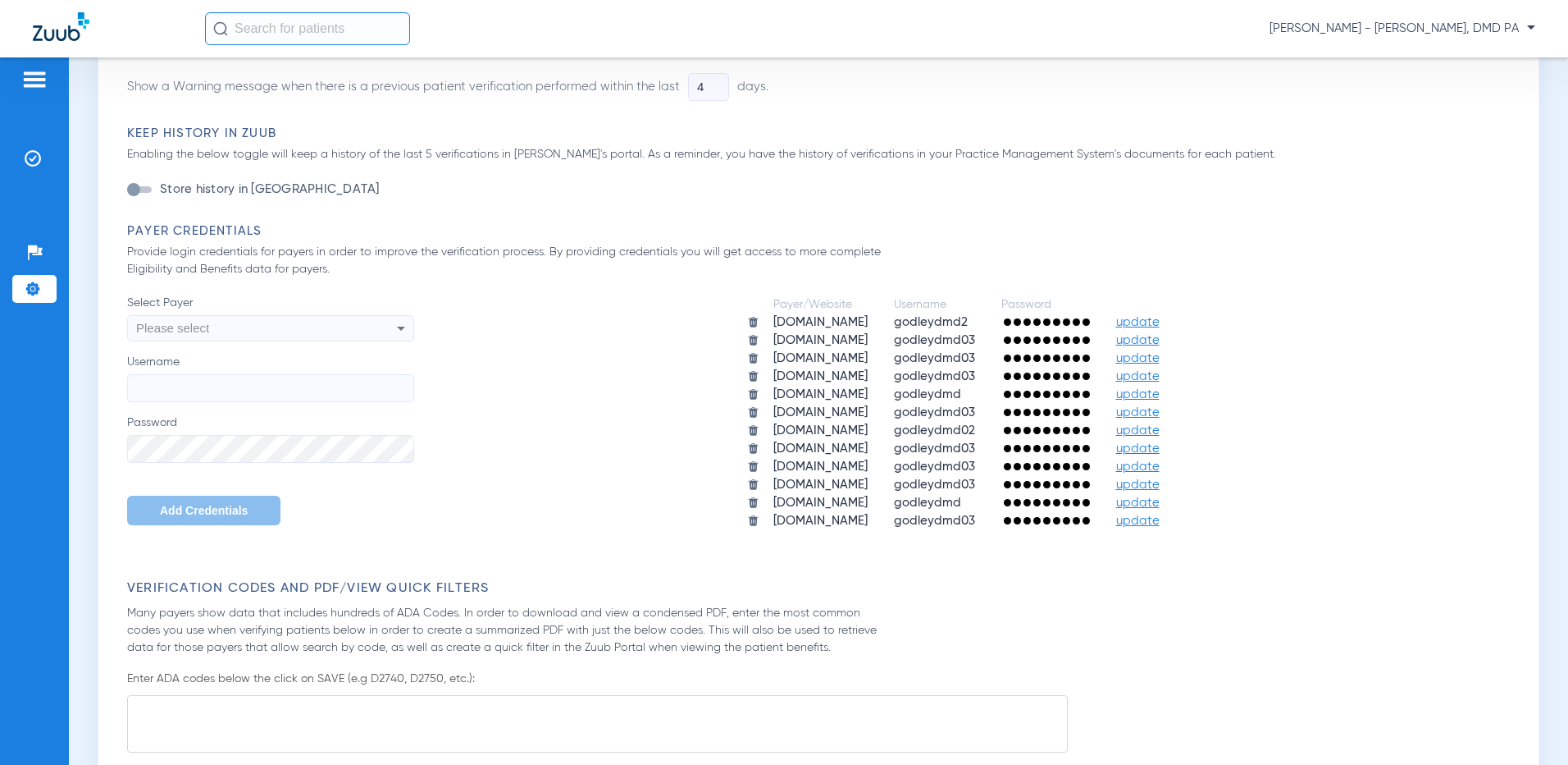
click at [1136, 504] on span "update" at bounding box center [1137, 502] width 44 height 12
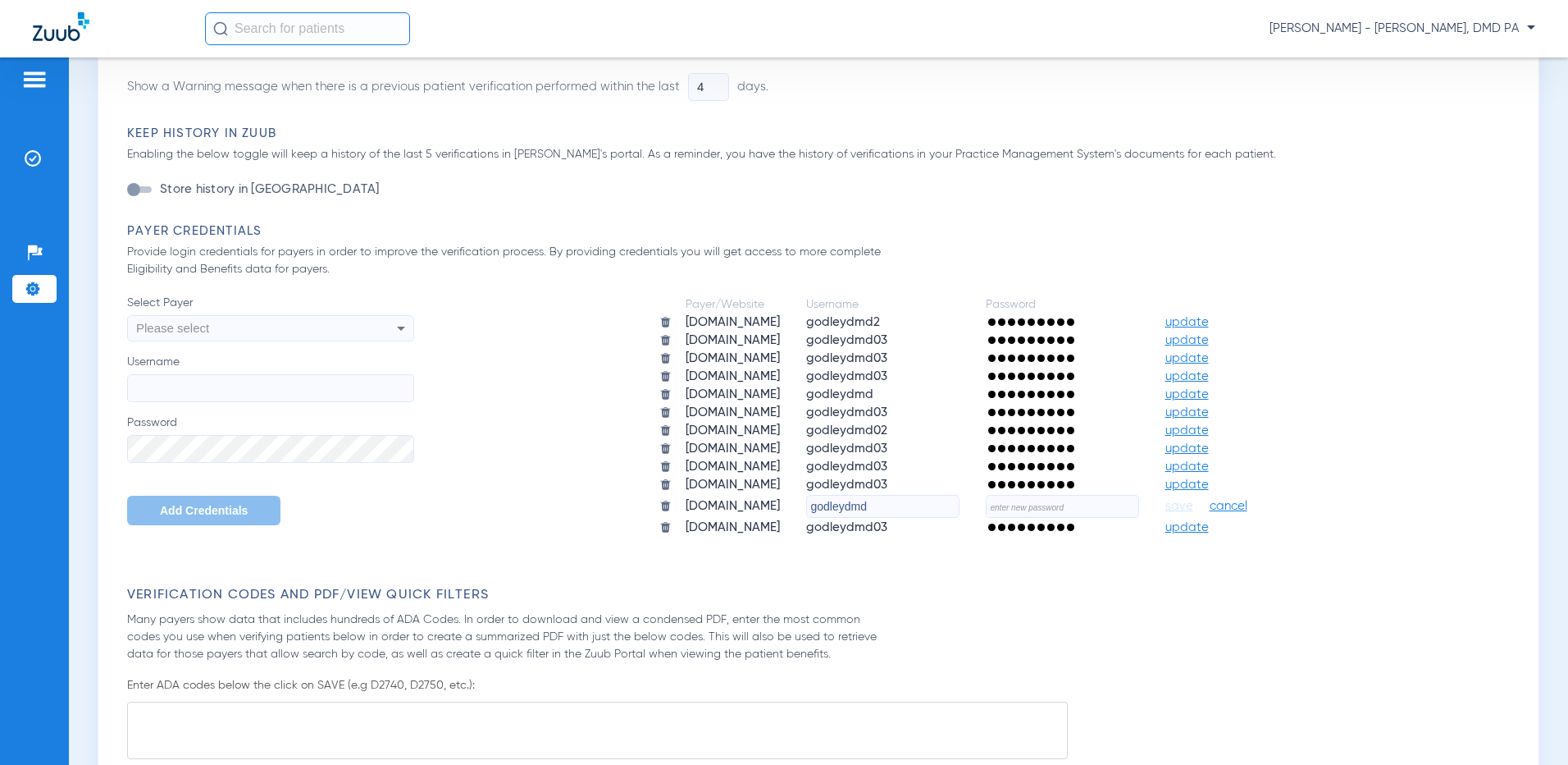
click at [1072, 508] on input "text" at bounding box center [1062, 506] width 153 height 23
type input "Smiles#01!"
click at [1176, 503] on span "save" at bounding box center [1179, 506] width 28 height 15
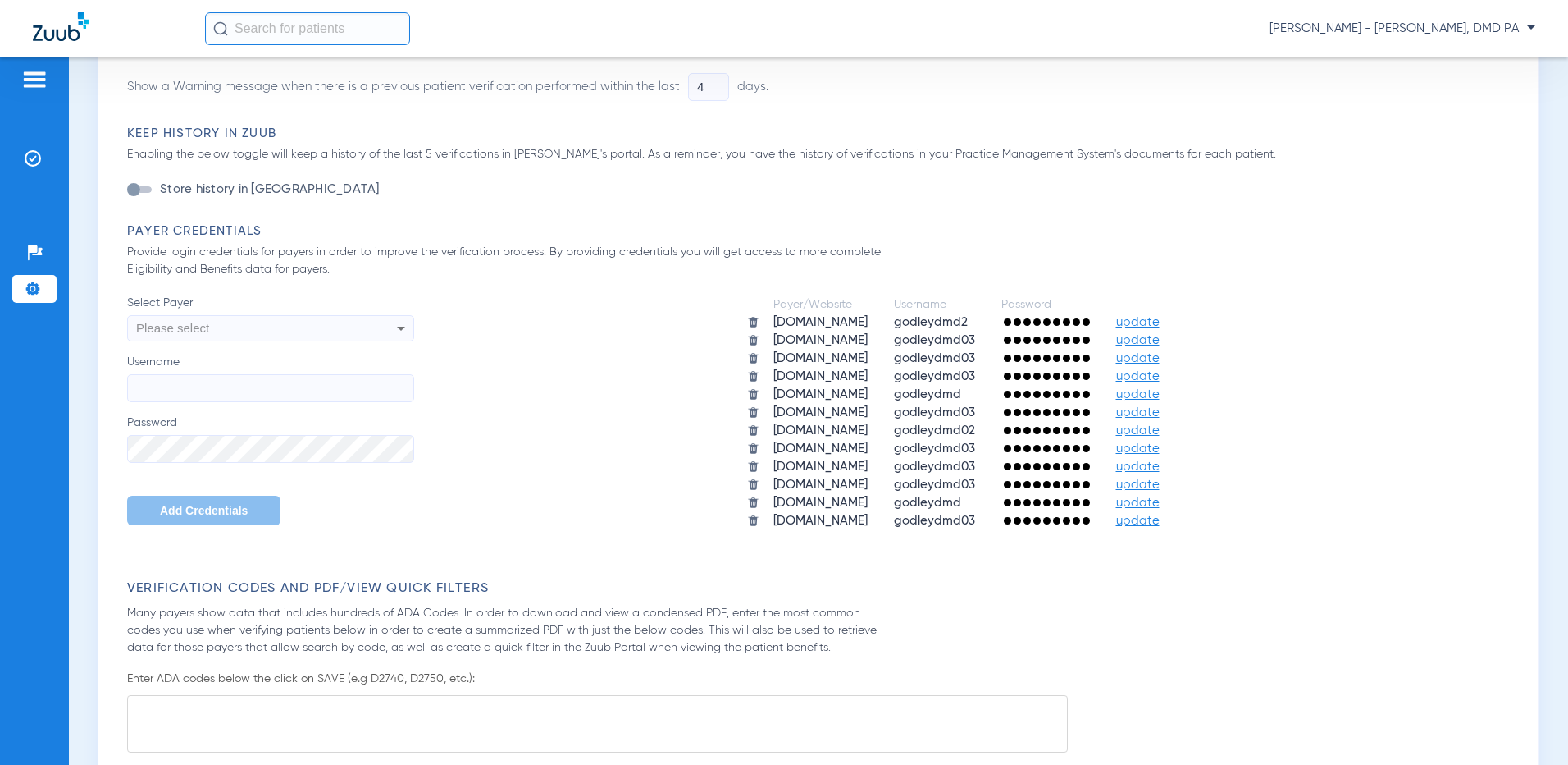
click at [1135, 395] on span "update" at bounding box center [1137, 394] width 44 height 12
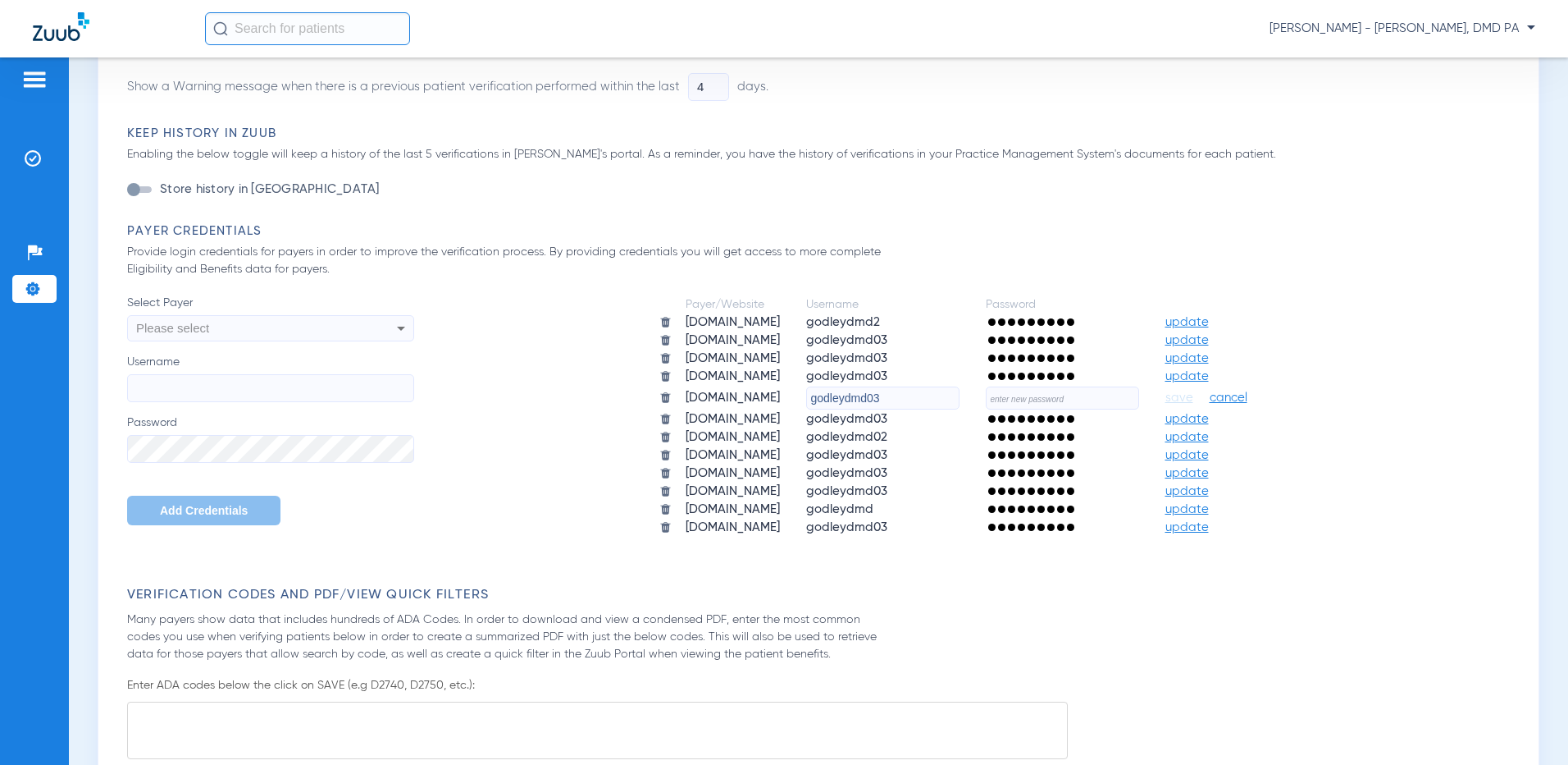
type input "godleydmd03"
click at [1045, 402] on input "text" at bounding box center [1062, 398] width 153 height 23
type input "Smiles#01"
click at [1194, 396] on span "save" at bounding box center [1179, 398] width 28 height 15
